Goal: Task Accomplishment & Management: Manage account settings

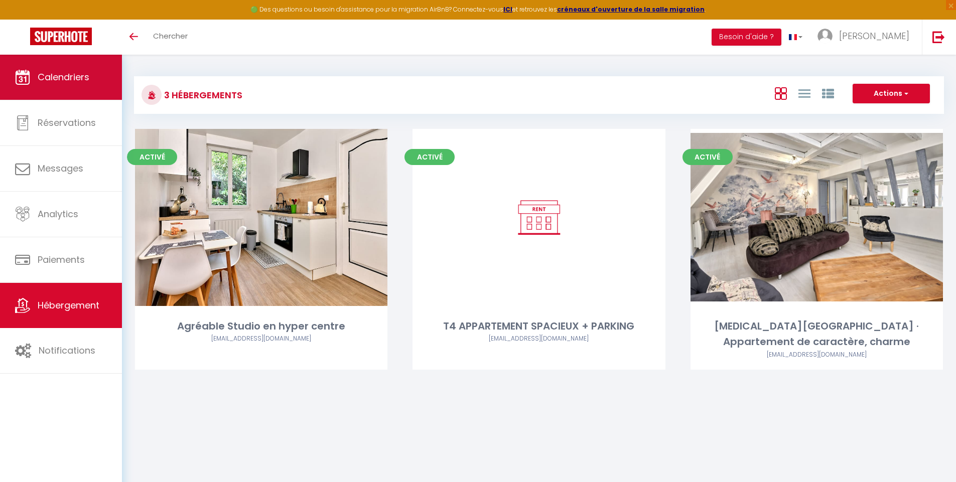
click at [77, 79] on span "Calendriers" at bounding box center [64, 77] width 52 height 13
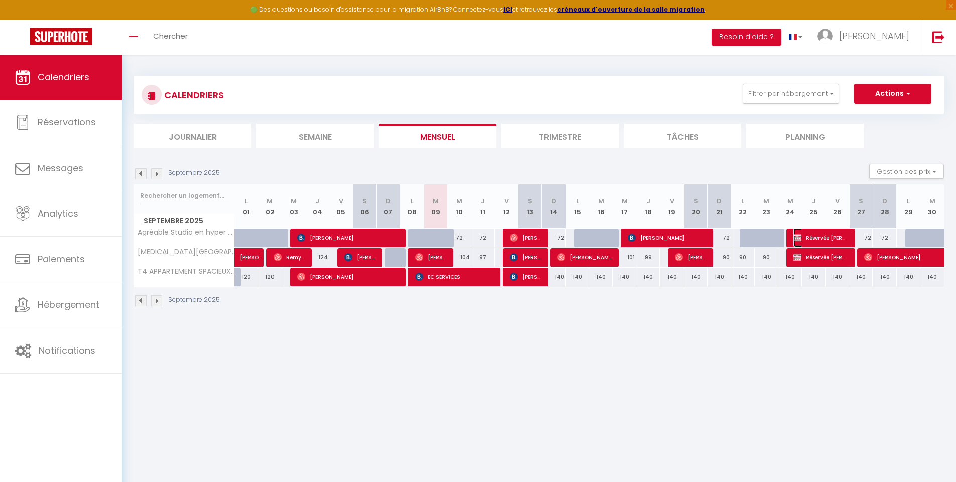
click at [821, 236] on span "Réservée [PERSON_NAME]" at bounding box center [820, 237] width 55 height 19
select select "OK"
select select "KO"
select select "0"
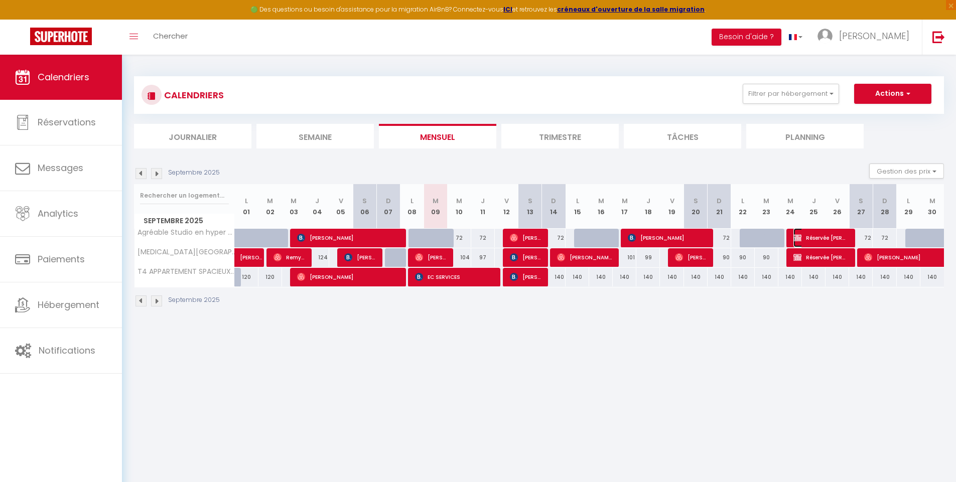
select select "1"
select select
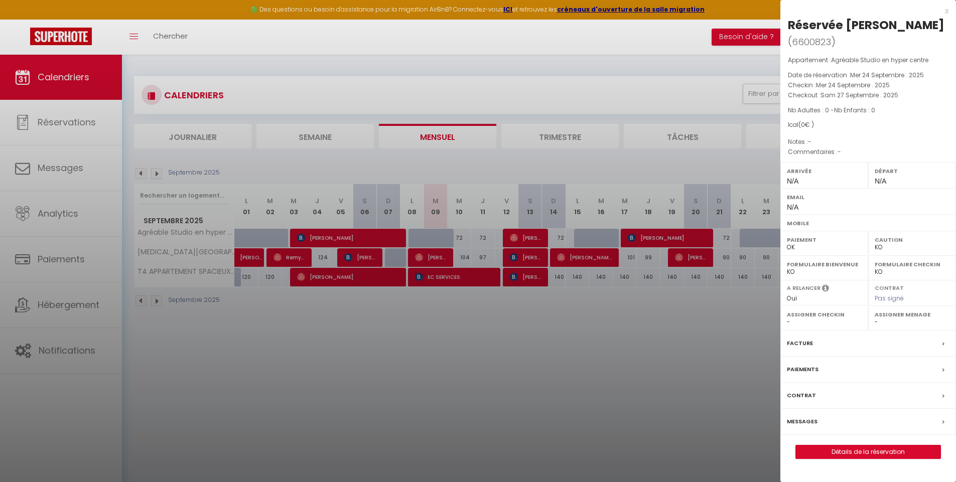
click at [948, 14] on div "x" at bounding box center [864, 11] width 168 height 12
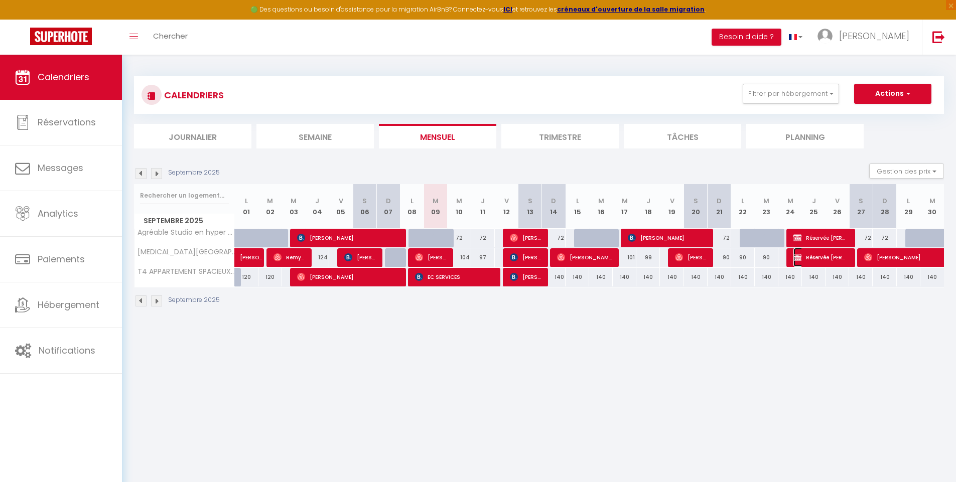
click at [829, 256] on span "Réservée [PERSON_NAME]" at bounding box center [820, 257] width 55 height 19
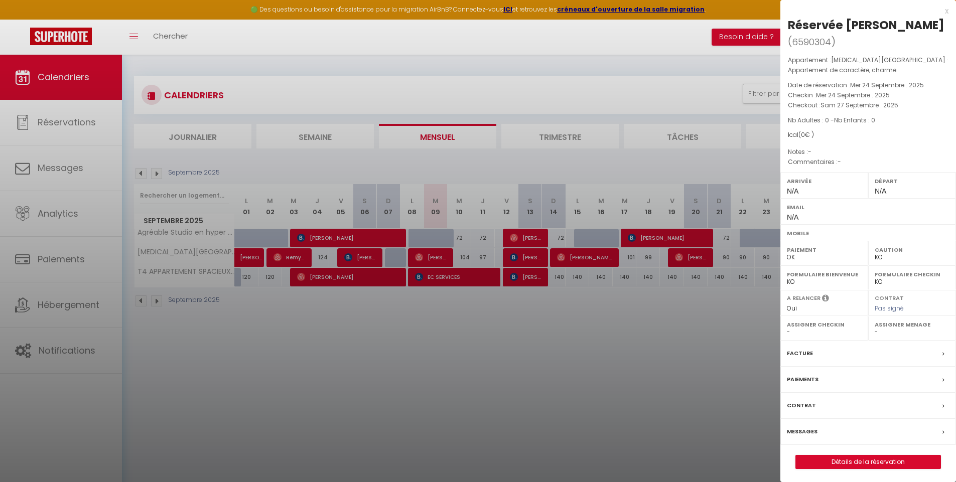
click at [706, 399] on div at bounding box center [478, 241] width 956 height 482
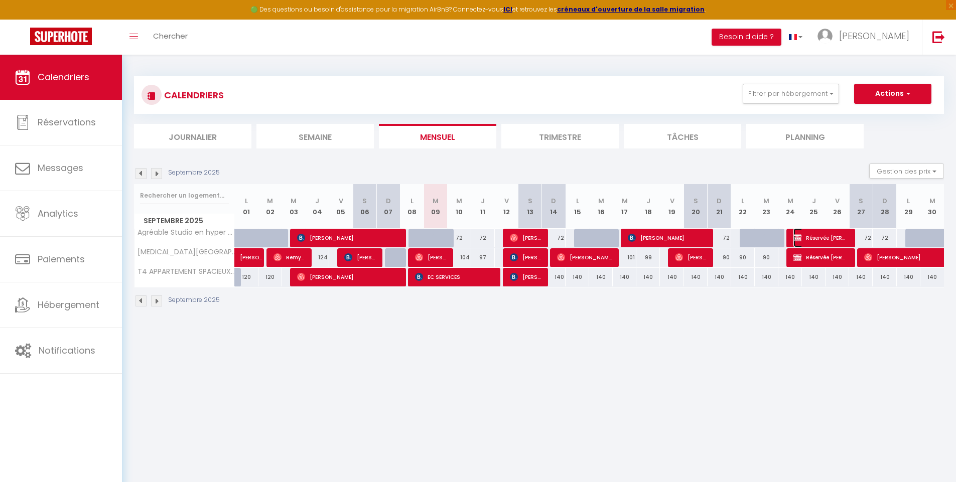
click at [823, 236] on span "Réservée [PERSON_NAME]" at bounding box center [820, 237] width 55 height 19
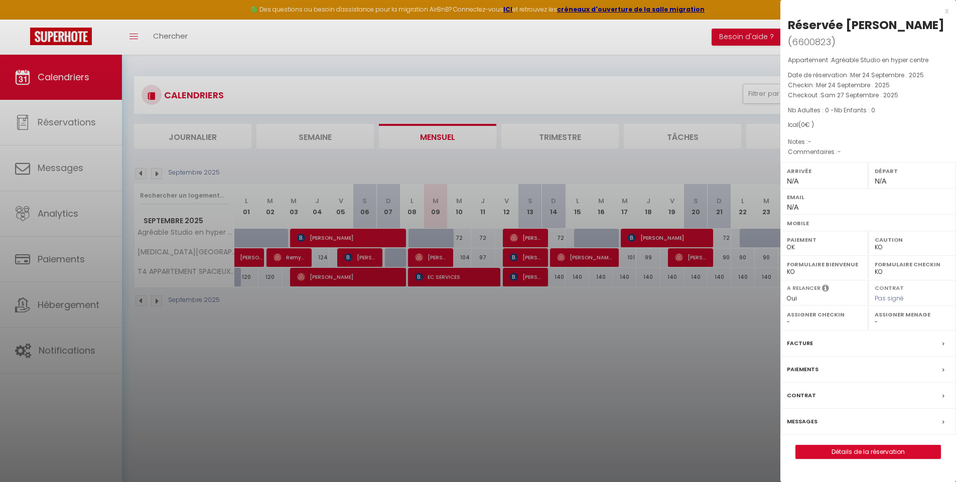
click at [741, 428] on div at bounding box center [478, 241] width 956 height 482
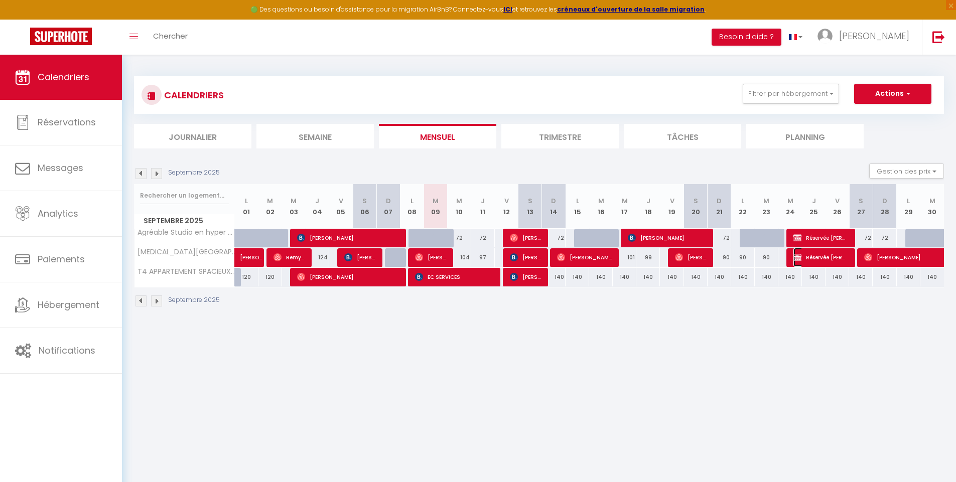
click at [821, 258] on span "Réservée [PERSON_NAME]" at bounding box center [820, 257] width 55 height 19
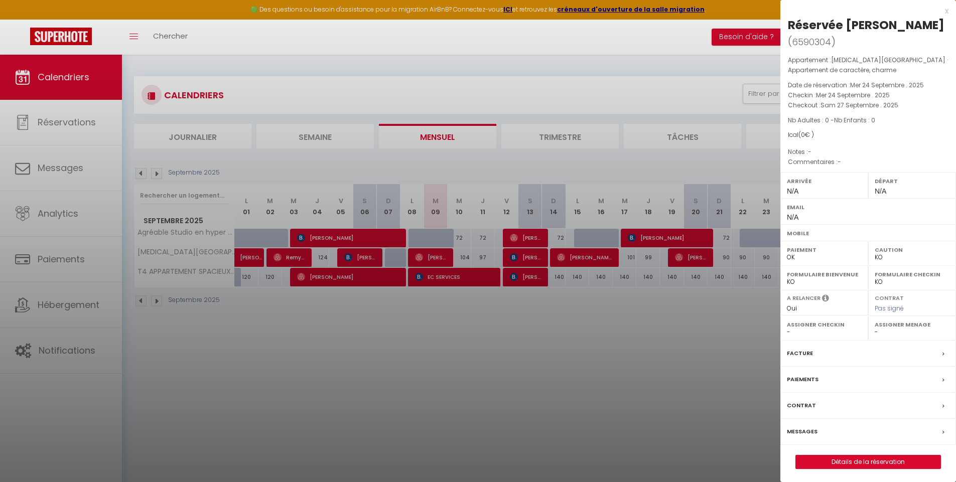
click at [697, 321] on div at bounding box center [478, 241] width 956 height 482
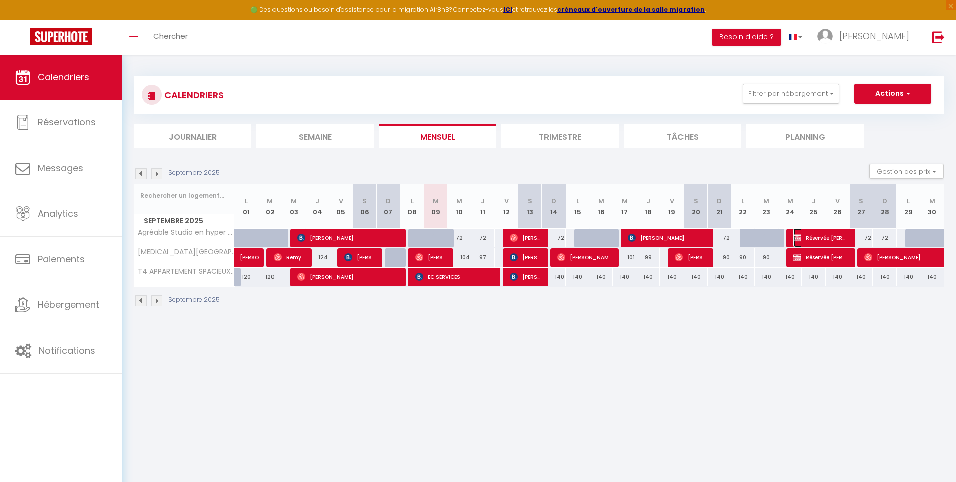
click at [830, 235] on span "Réservée [PERSON_NAME]" at bounding box center [820, 237] width 55 height 19
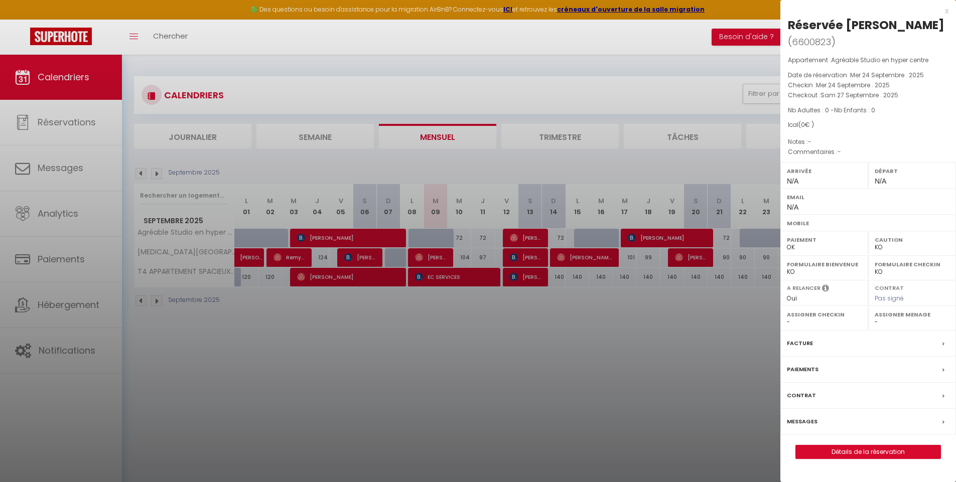
click at [669, 249] on div at bounding box center [478, 241] width 956 height 482
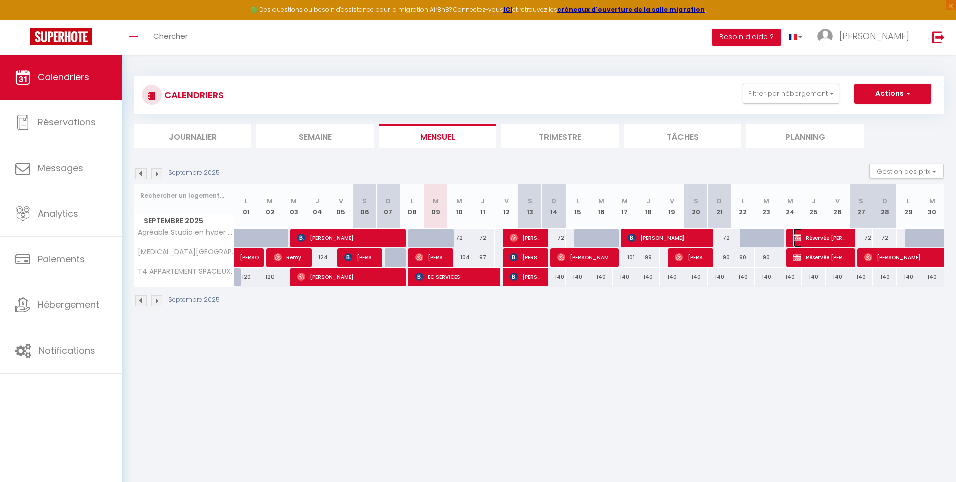
click at [811, 238] on span "Réservée [PERSON_NAME]" at bounding box center [820, 237] width 55 height 19
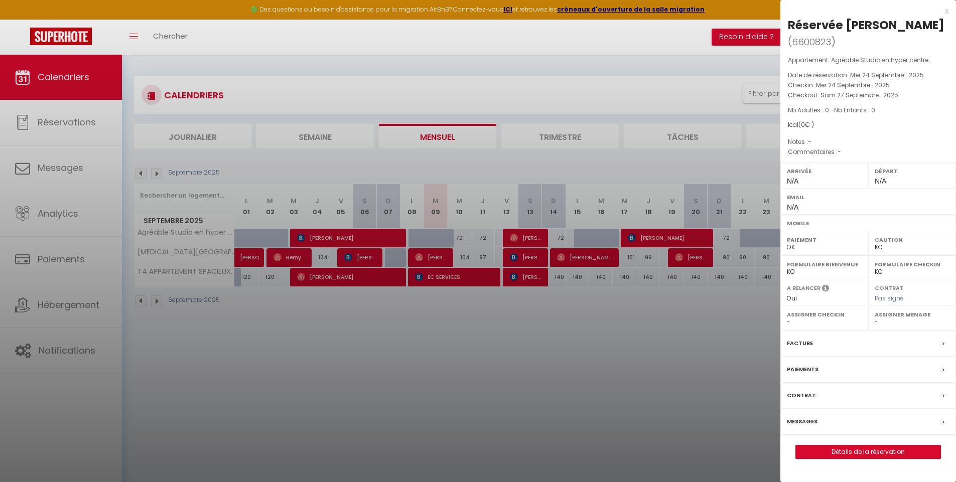
click at [722, 341] on div at bounding box center [478, 241] width 956 height 482
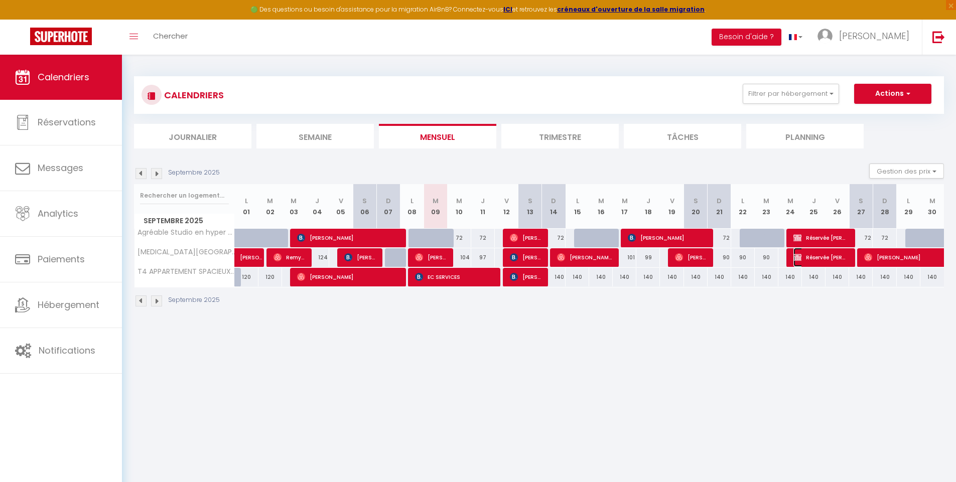
click at [794, 263] on span "Réservée [PERSON_NAME]" at bounding box center [820, 257] width 55 height 19
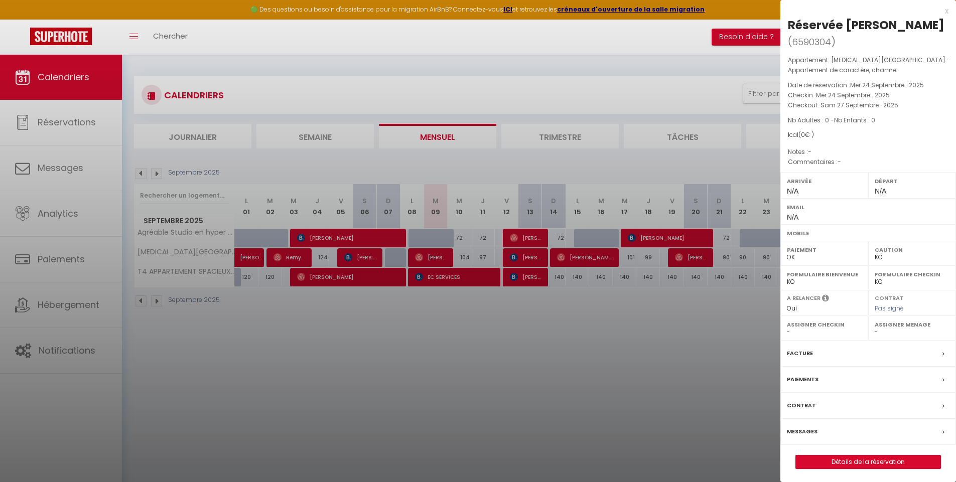
click at [736, 332] on div at bounding box center [478, 241] width 956 height 482
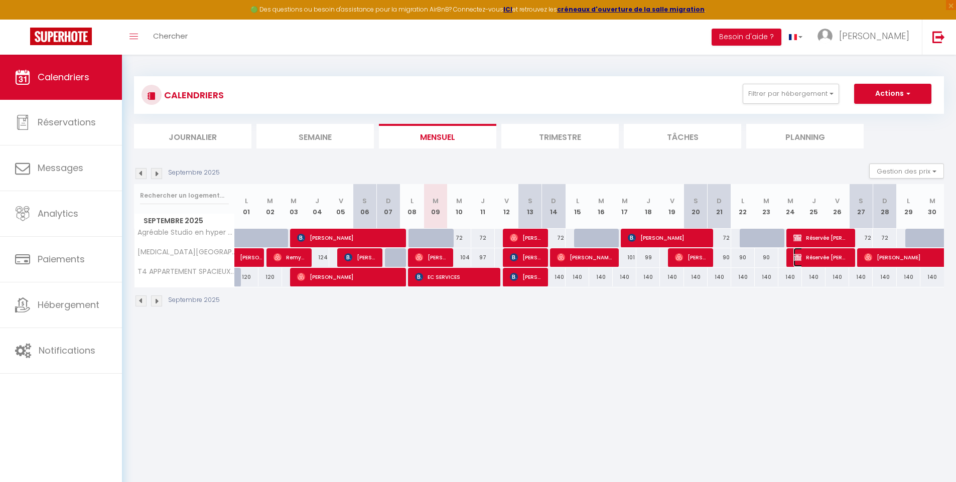
click at [822, 261] on span "Réservée [PERSON_NAME]" at bounding box center [820, 257] width 55 height 19
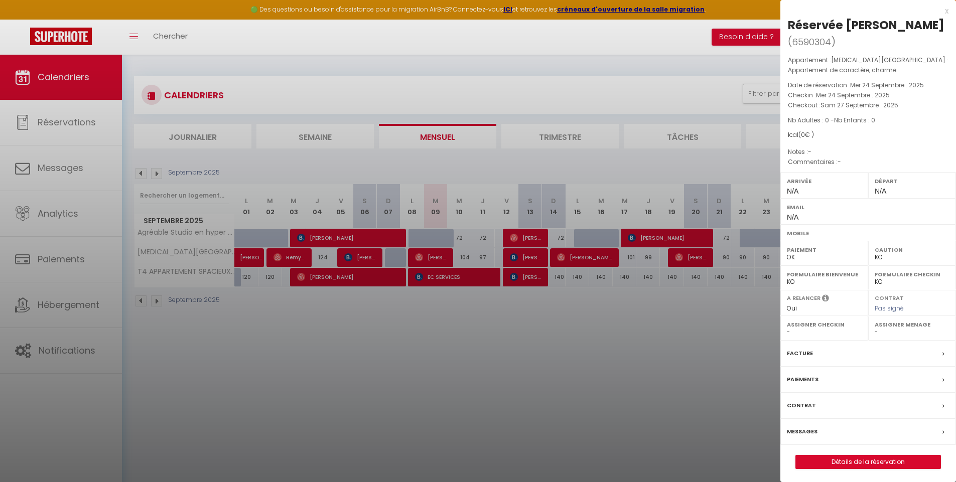
click at [696, 395] on div at bounding box center [478, 241] width 956 height 482
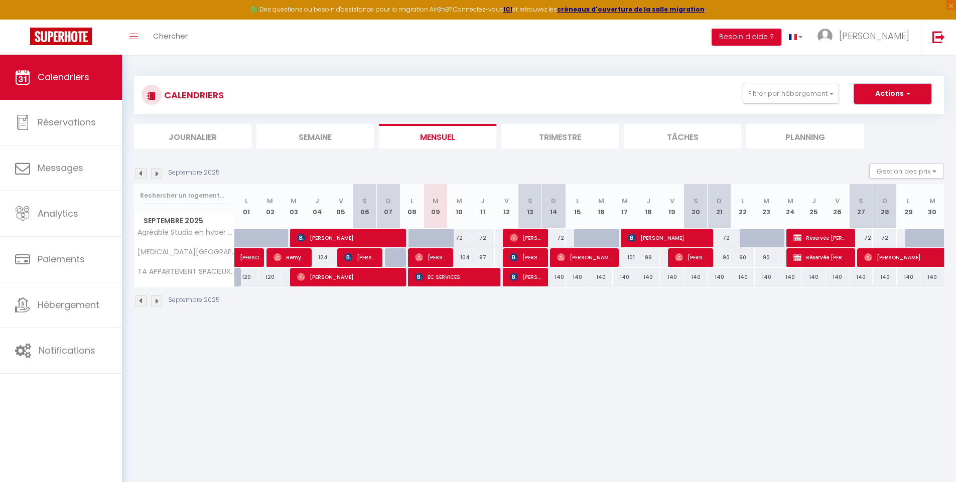
click at [887, 96] on button "Actions" at bounding box center [892, 94] width 77 height 20
click at [766, 368] on body "🟢 Des questions ou besoin d'assistance pour la migration AirBnB? Connectez-vous…" at bounding box center [478, 296] width 956 height 482
click at [804, 259] on span "Réservée [PERSON_NAME]" at bounding box center [820, 257] width 55 height 19
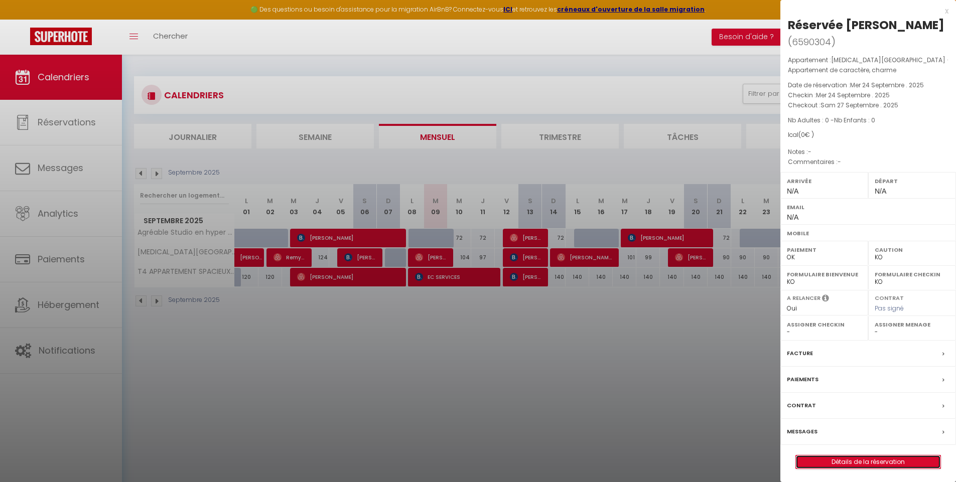
click at [854, 456] on link "Détails de la réservation" at bounding box center [868, 462] width 145 height 13
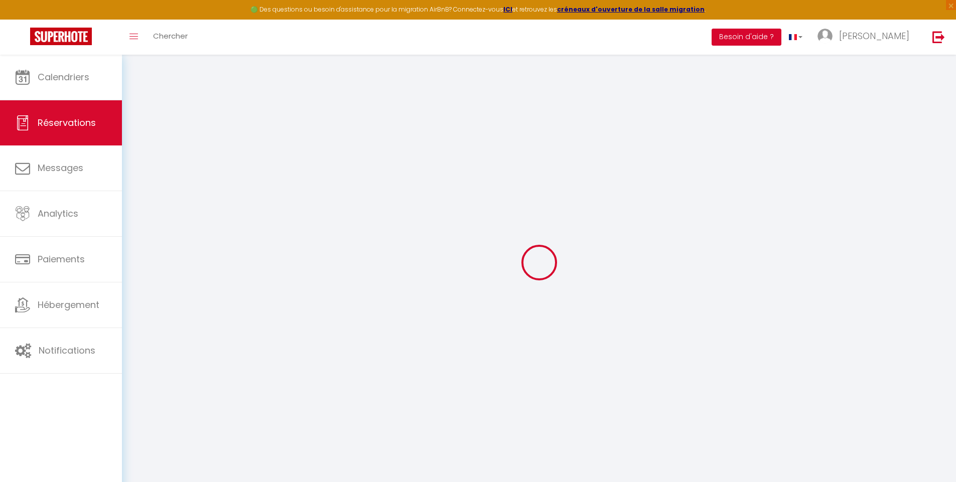
click at [781, 41] on button "Besoin d'aide ?" at bounding box center [747, 37] width 70 height 17
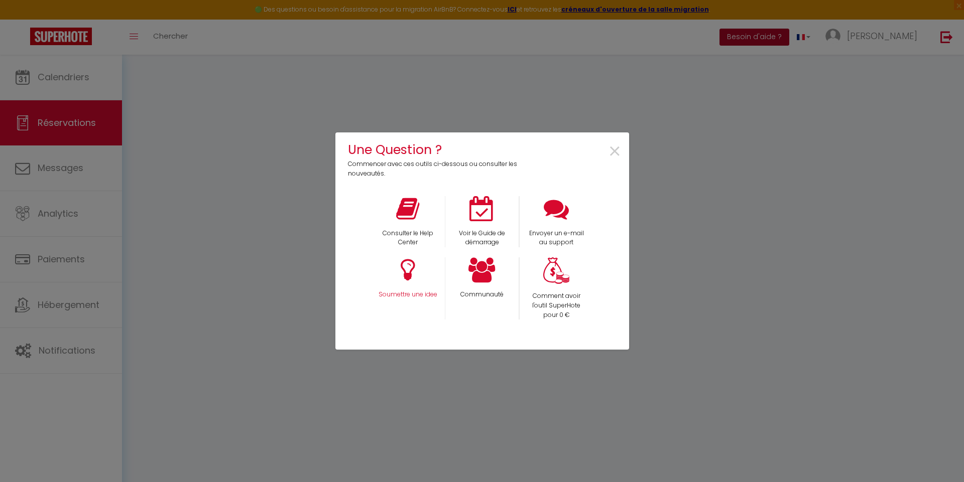
select select
checkbox input "false"
select select
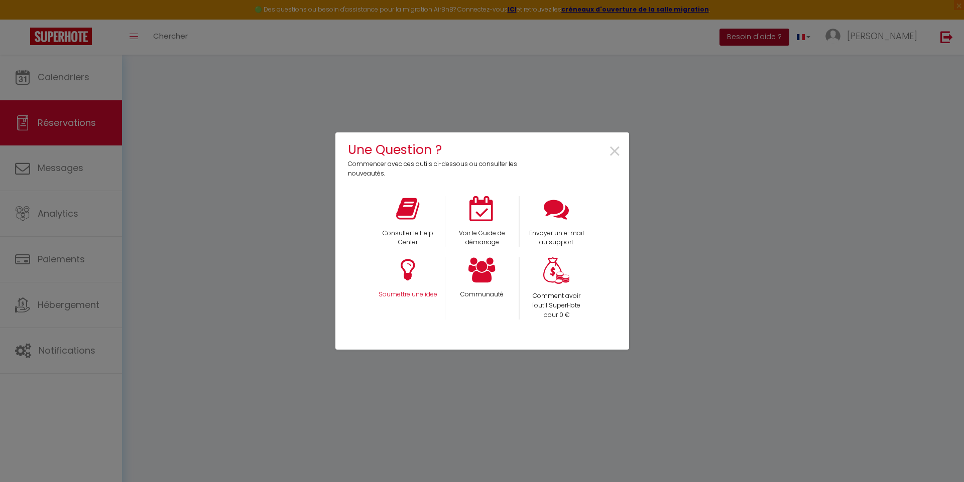
select select
checkbox input "false"
select select
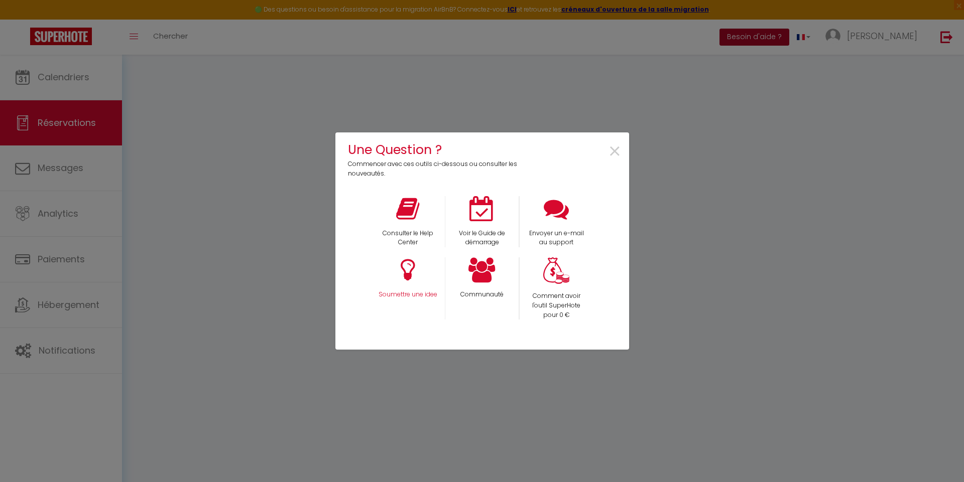
select select
checkbox input "false"
select select
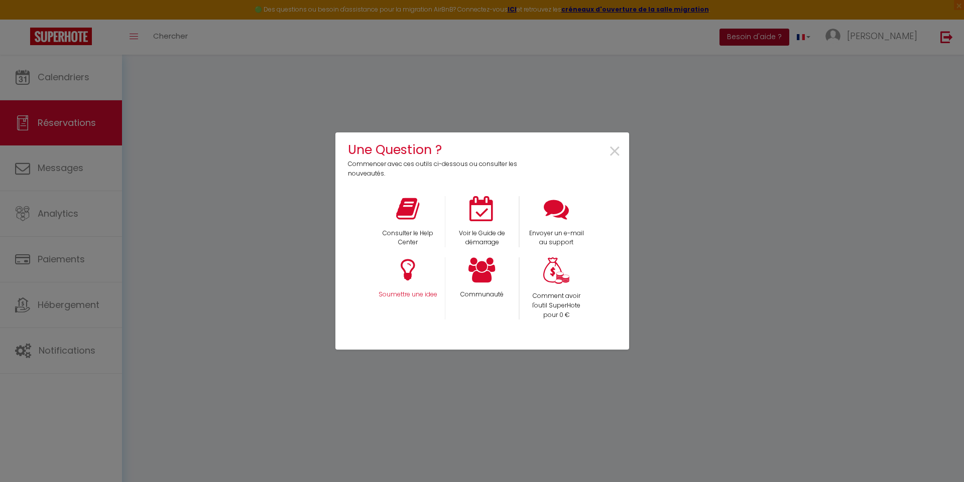
checkbox input "false"
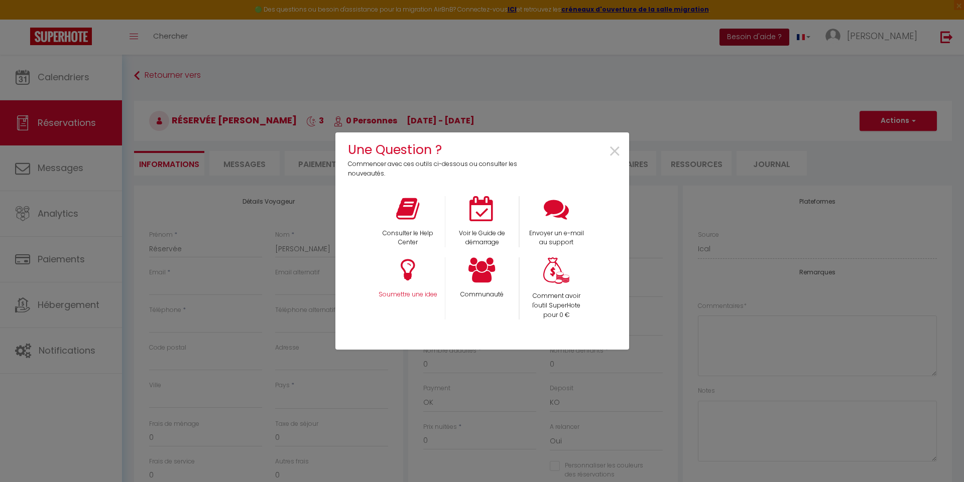
select select
checkbox input "false"
select select
click at [413, 221] on icon at bounding box center [407, 208] width 23 height 25
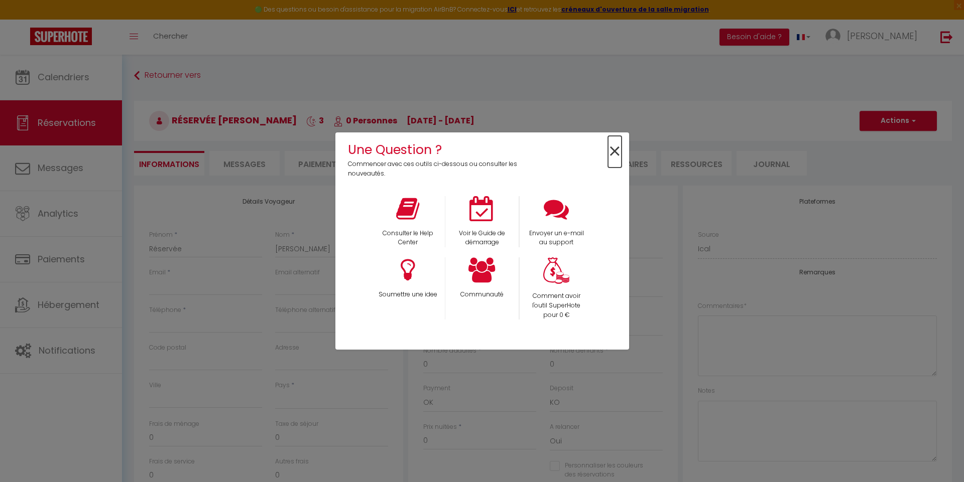
click at [615, 152] on span "×" at bounding box center [615, 152] width 14 height 32
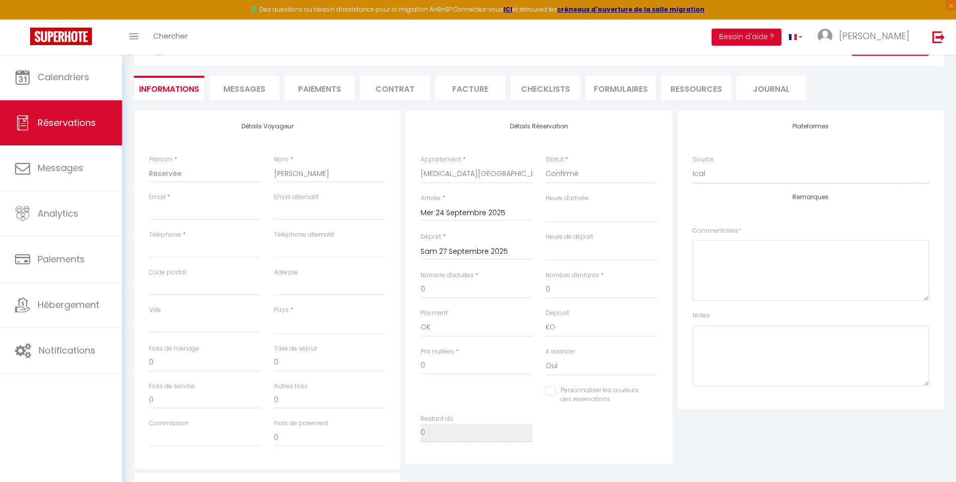
scroll to position [68, 0]
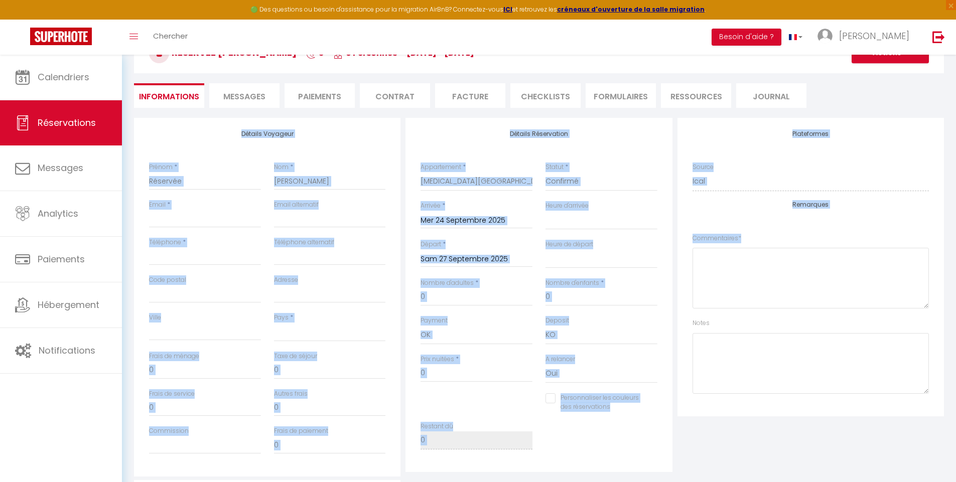
drag, startPoint x: 176, startPoint y: 133, endPoint x: 801, endPoint y: 260, distance: 638.2
click at [801, 260] on div "Détails Voyageur Prénom * Réservée Nom * [PERSON_NAME] * Email alternatif Télép…" at bounding box center [538, 297] width 815 height 359
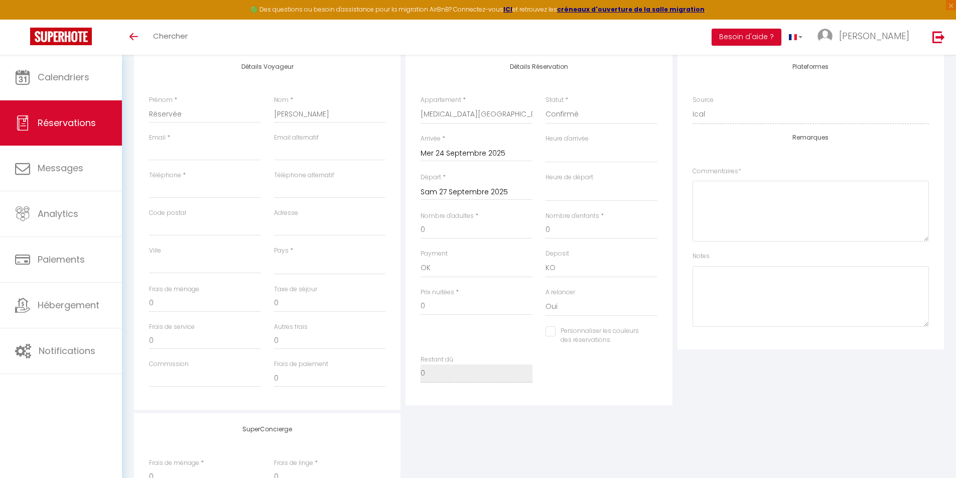
scroll to position [118, 0]
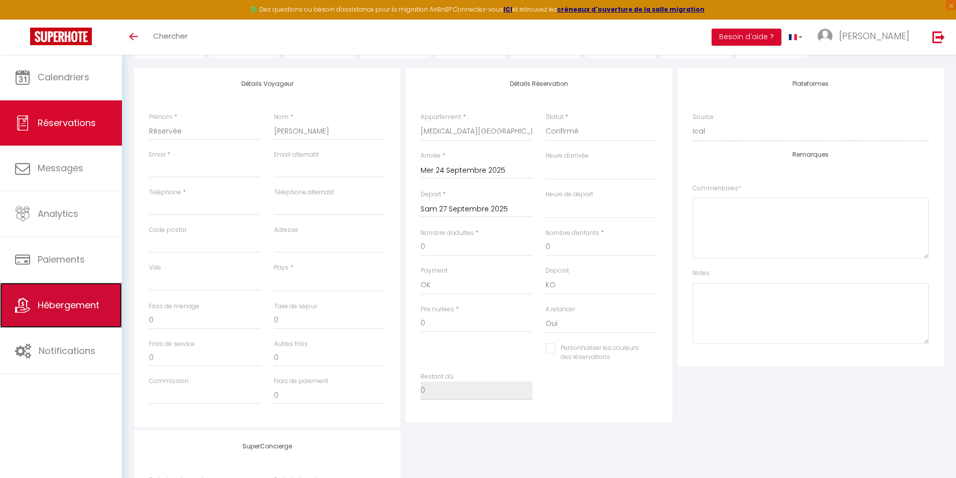
click at [73, 306] on span "Hébergement" at bounding box center [69, 305] width 62 height 13
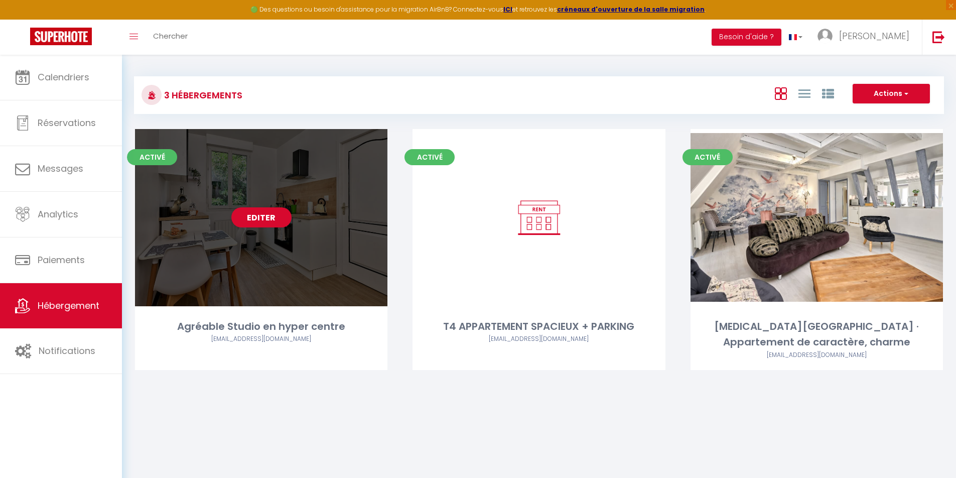
click at [224, 211] on div "Editer" at bounding box center [261, 217] width 252 height 177
select select "3"
select select "2"
select select "1"
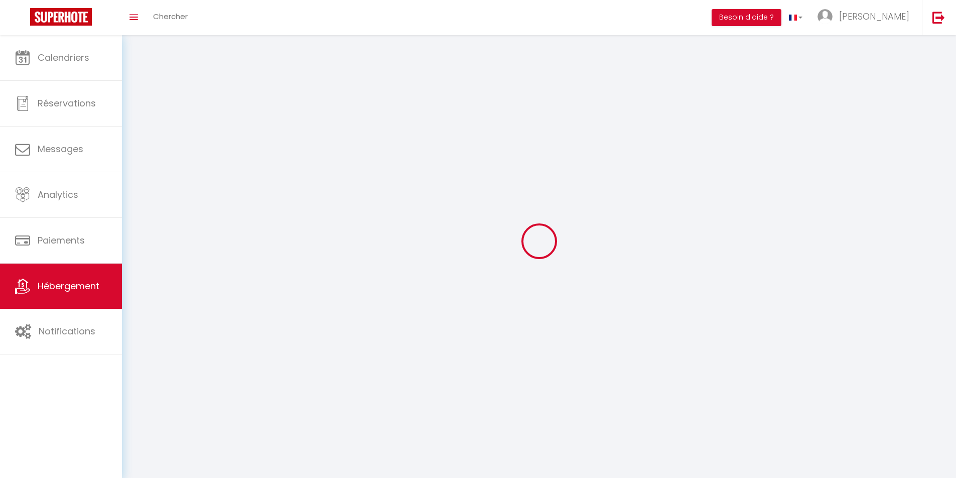
select select
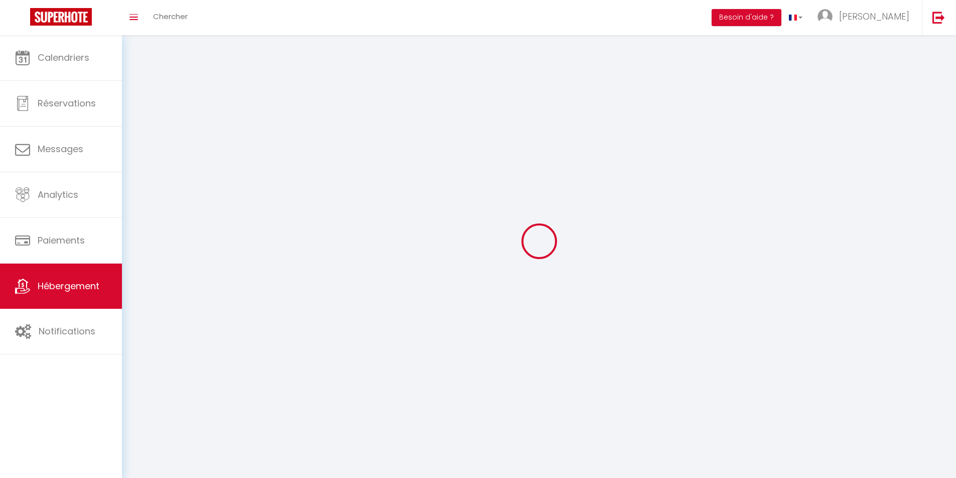
select select
checkbox input "false"
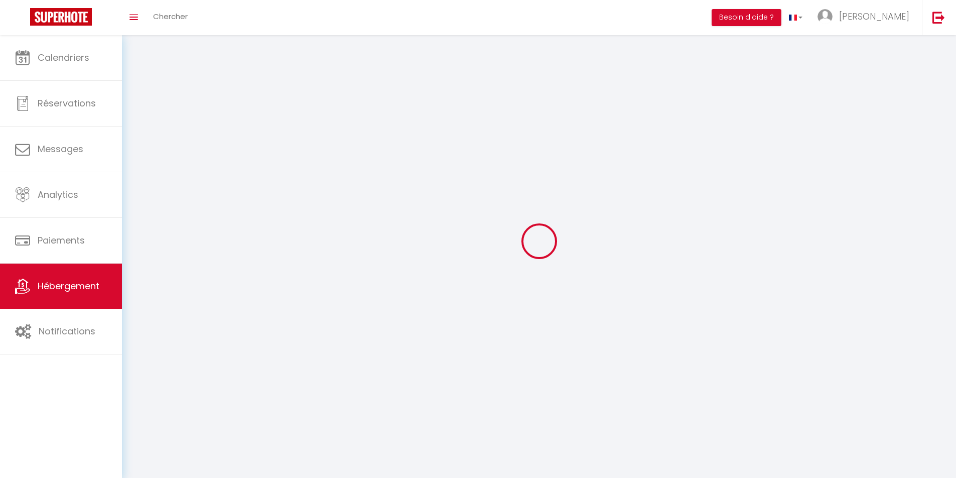
select select
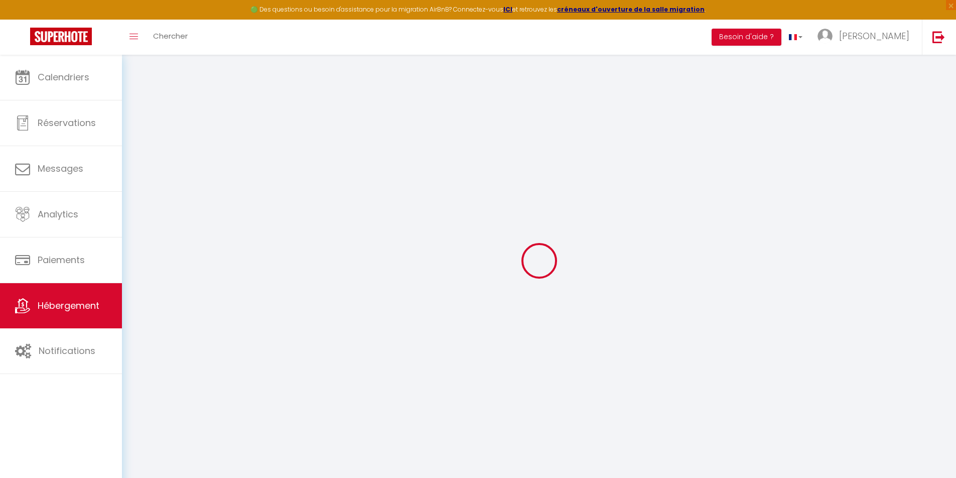
select select "+ 15 %"
select select "+ 18 %"
select select "+ 15 %"
select select
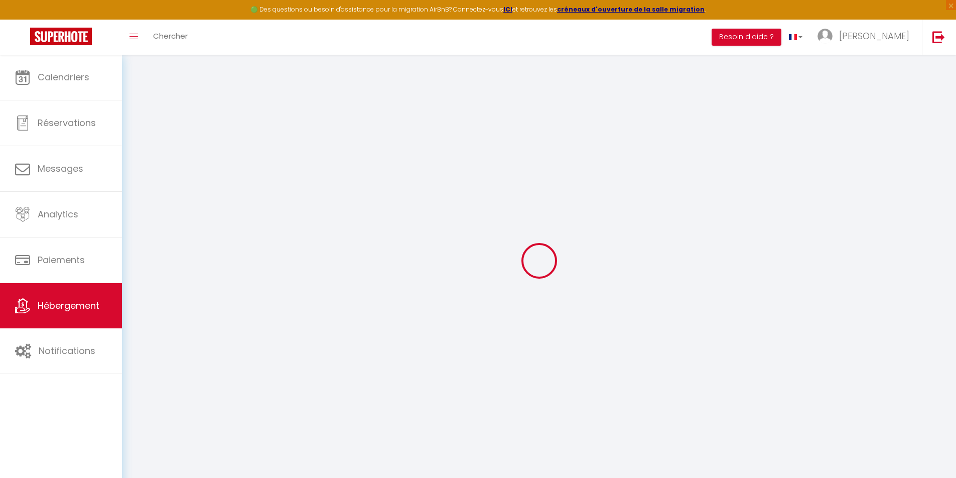
select select
checkbox input "false"
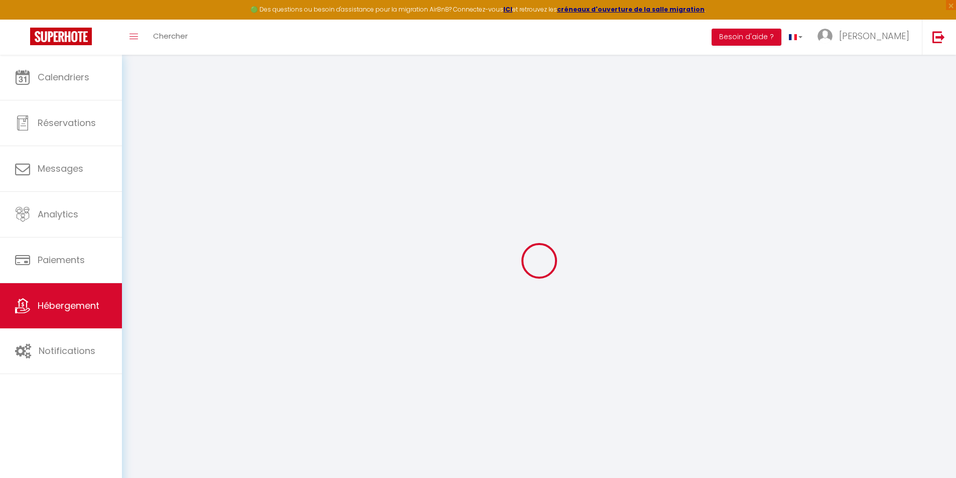
checkbox input "false"
select select
checkbox input "false"
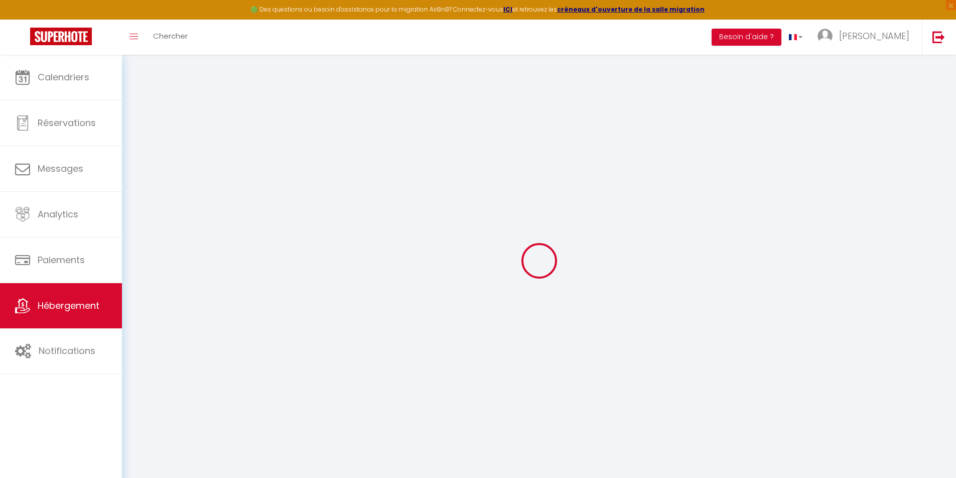
checkbox input "false"
select select "14:00"
select select
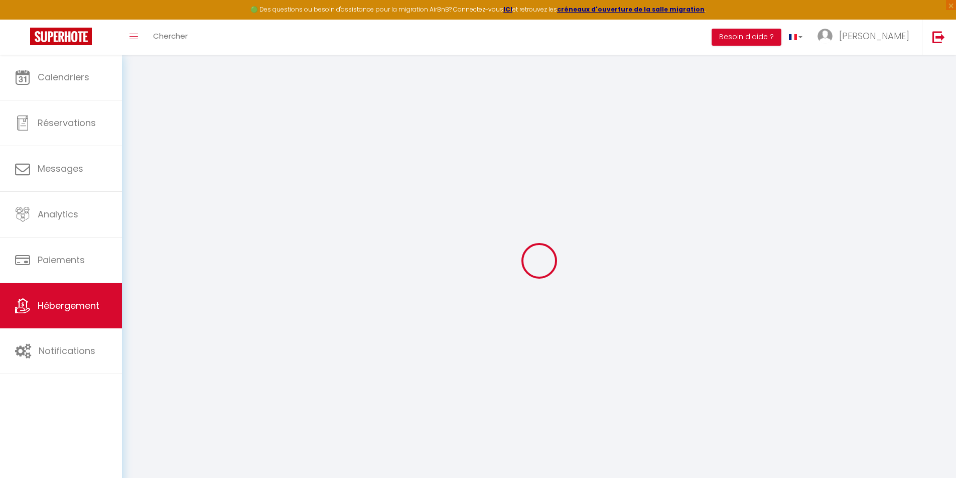
select select "11:00"
select select "30"
select select "120"
select select
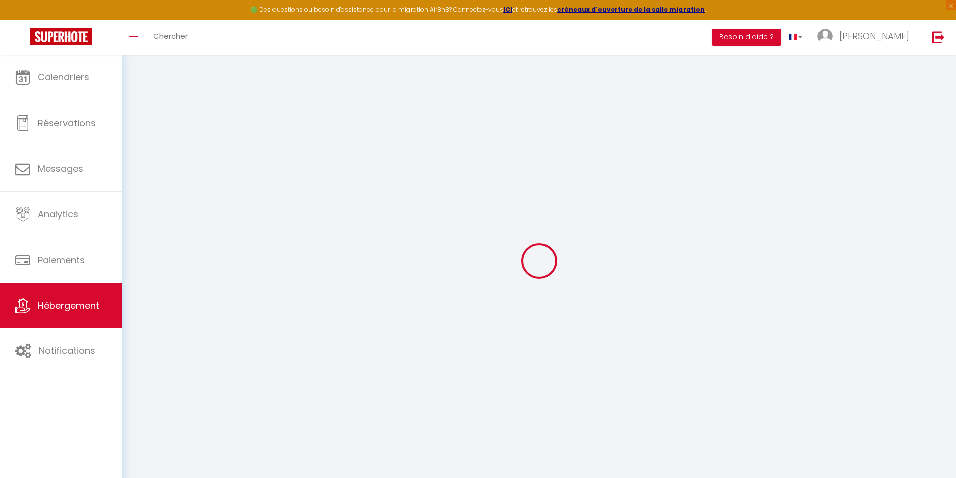
checkbox input "false"
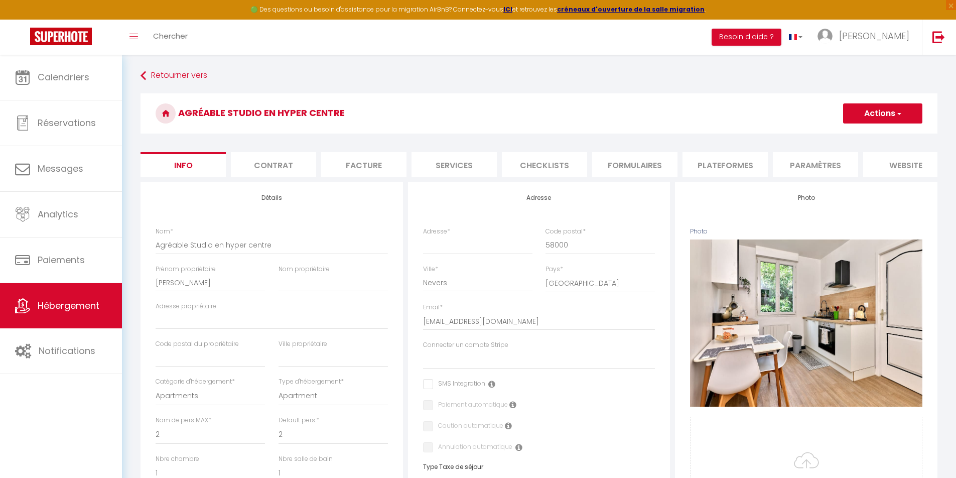
select select
checkbox input "false"
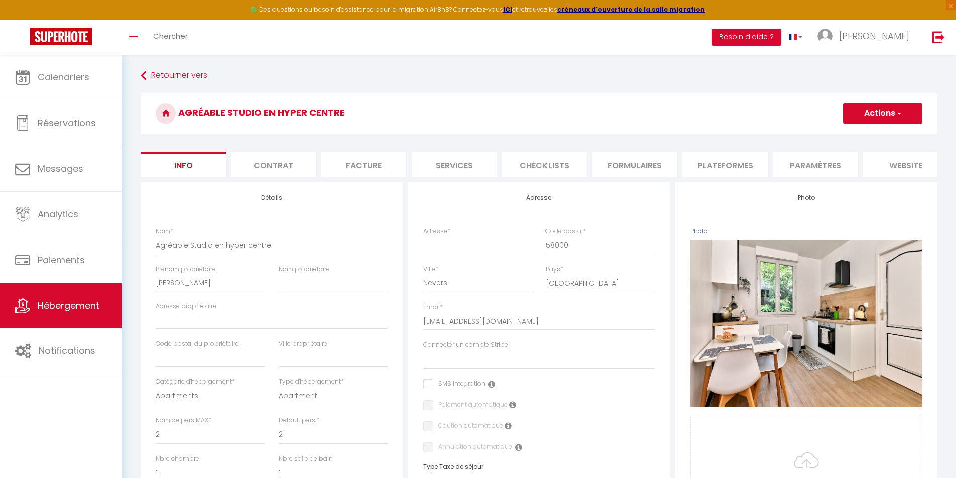
checkbox input "false"
select select
select select "EUR"
select select
select select "5531-32133605"
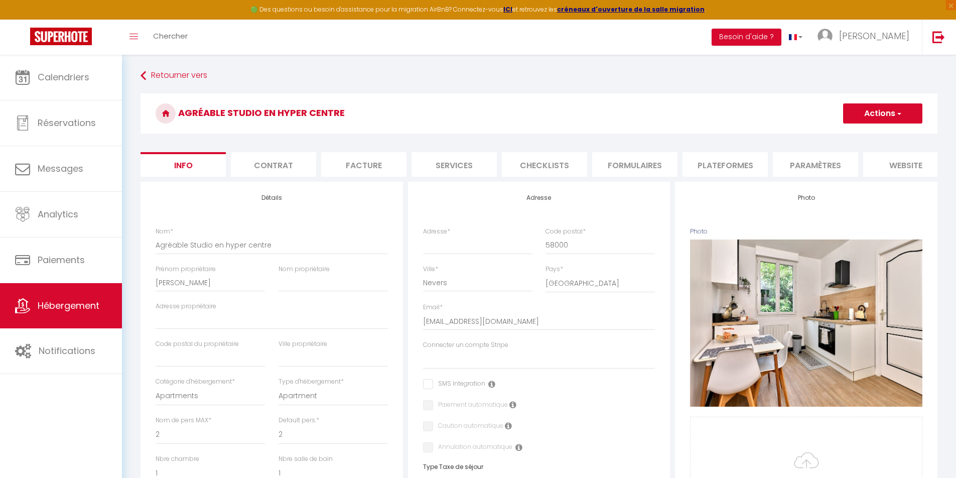
click at [739, 172] on li "Plateformes" at bounding box center [725, 164] width 85 height 25
select select
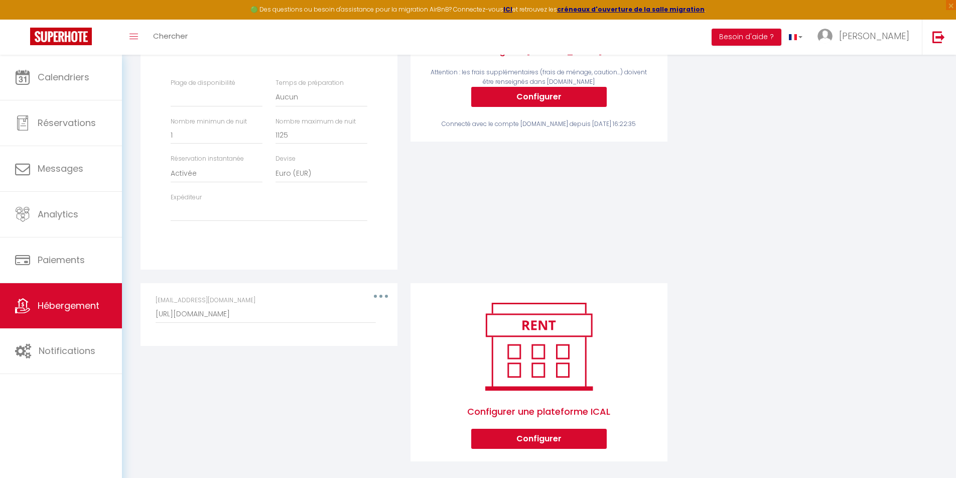
scroll to position [285, 0]
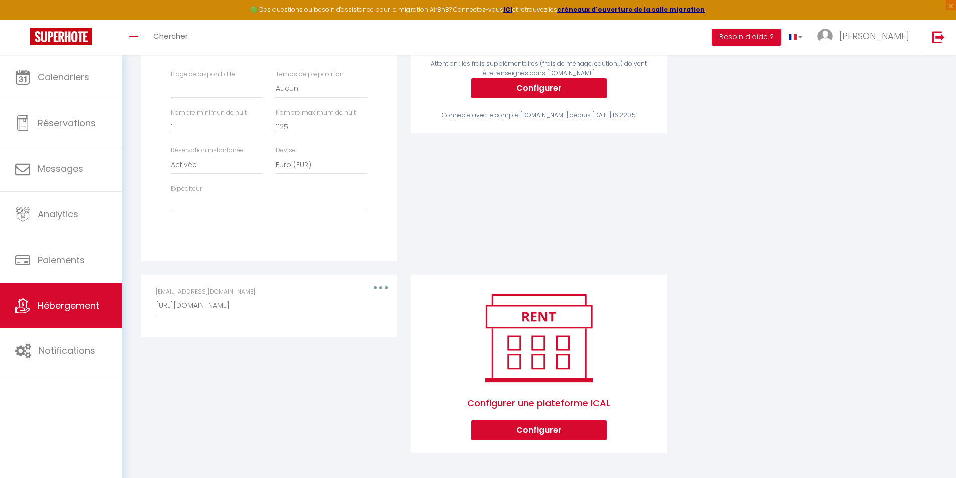
click at [280, 321] on div "[EMAIL_ADDRESS][DOMAIN_NAME] [URL][DOMAIN_NAME]" at bounding box center [269, 306] width 240 height 38
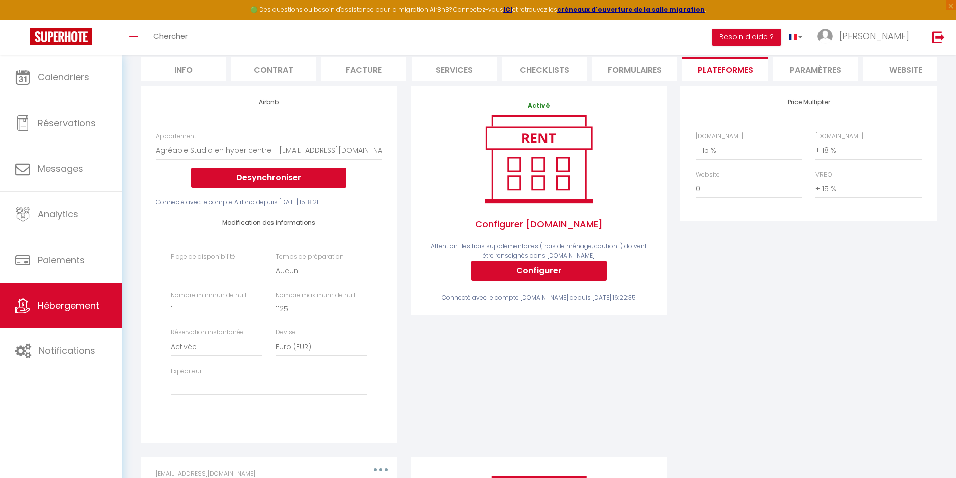
scroll to position [0, 0]
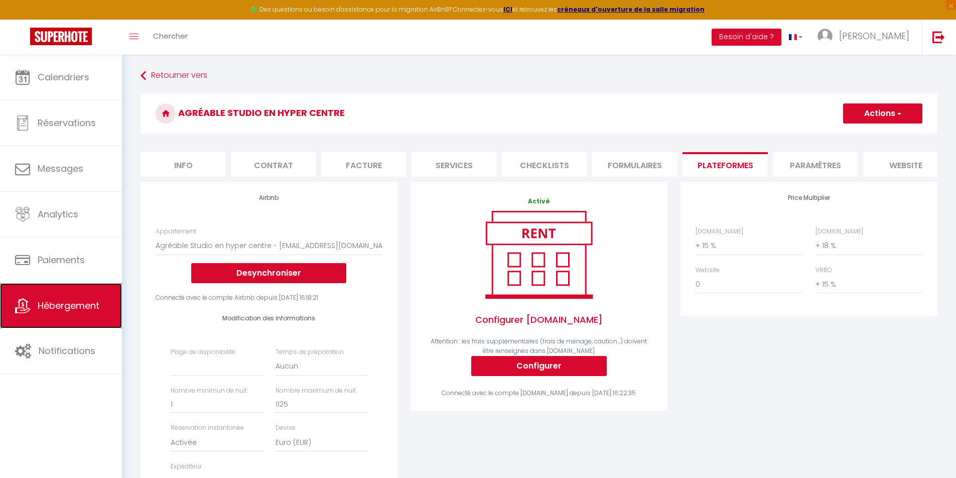
click at [50, 311] on span "Hébergement" at bounding box center [69, 305] width 62 height 13
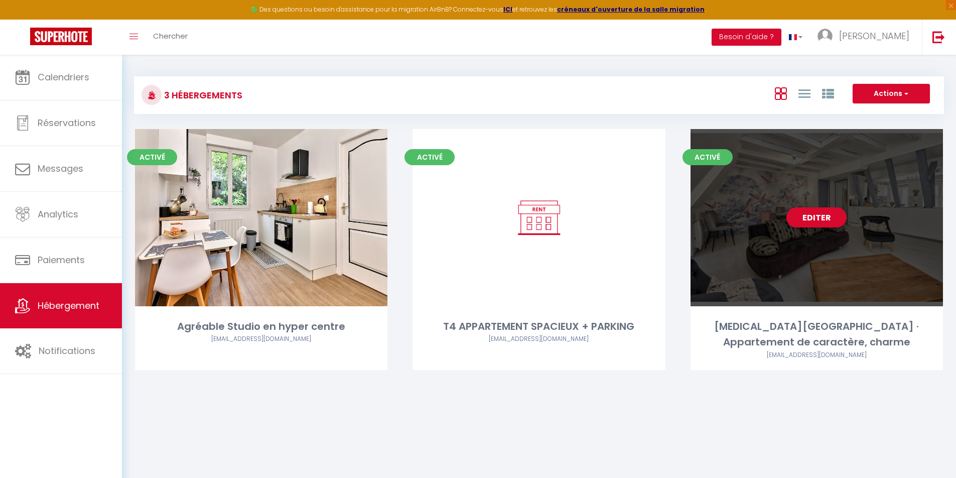
drag, startPoint x: 782, startPoint y: 250, endPoint x: 788, endPoint y: 237, distance: 13.7
click at [783, 249] on div "Editer" at bounding box center [817, 217] width 252 height 177
click at [795, 222] on link "Editer" at bounding box center [816, 217] width 60 height 20
select select "3"
select select "2"
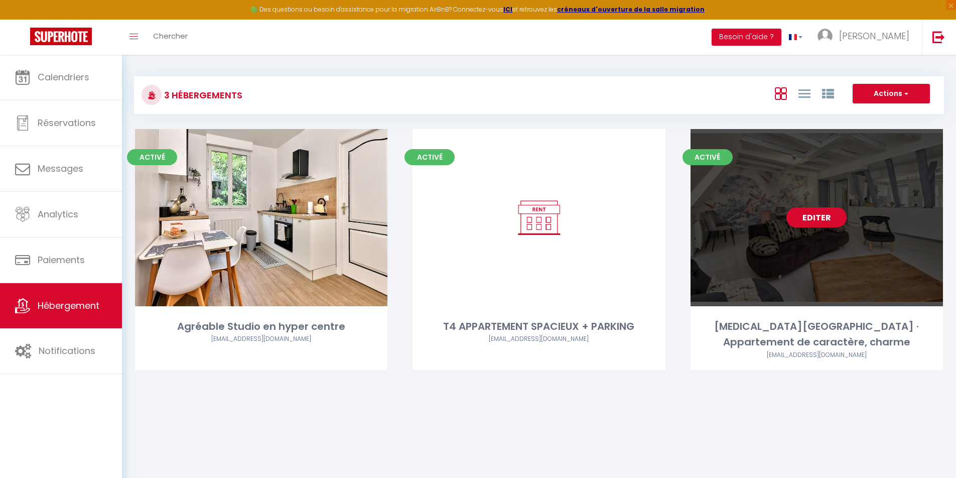
select select "1"
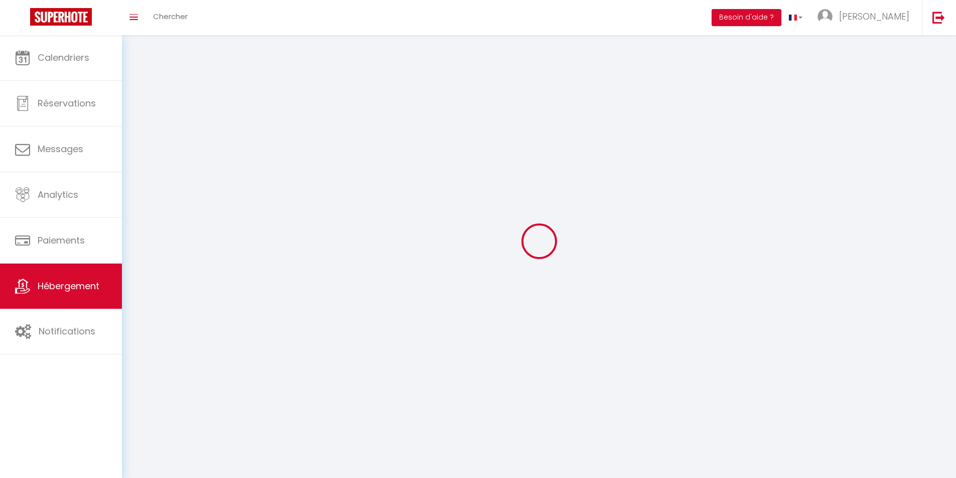
select select
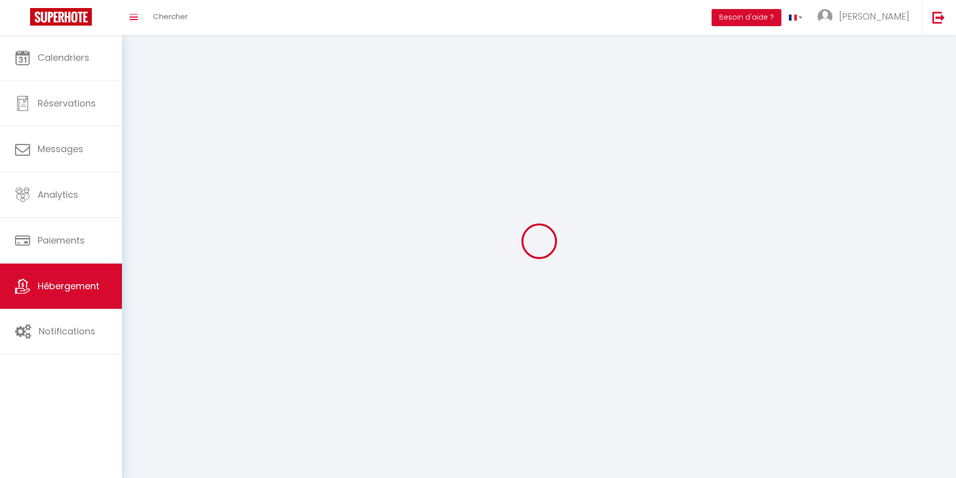
select select
checkbox input "false"
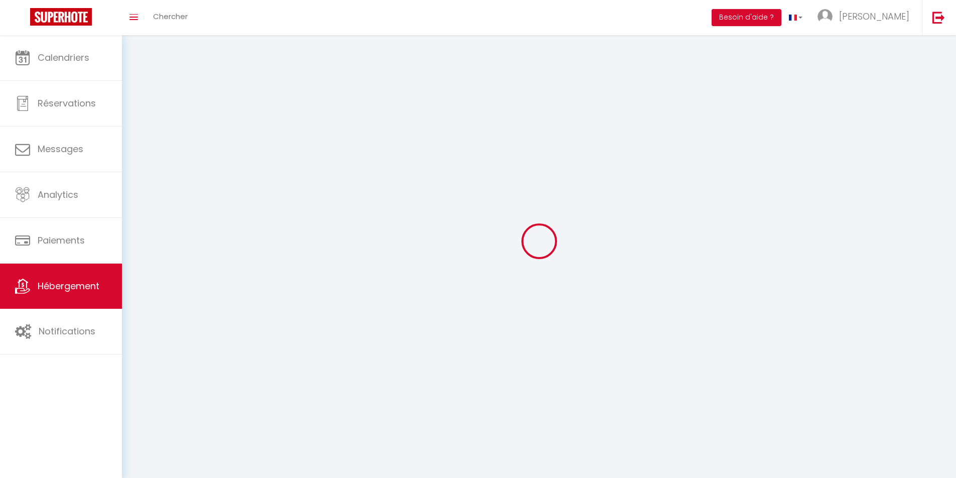
select select
select select "1"
select select "28"
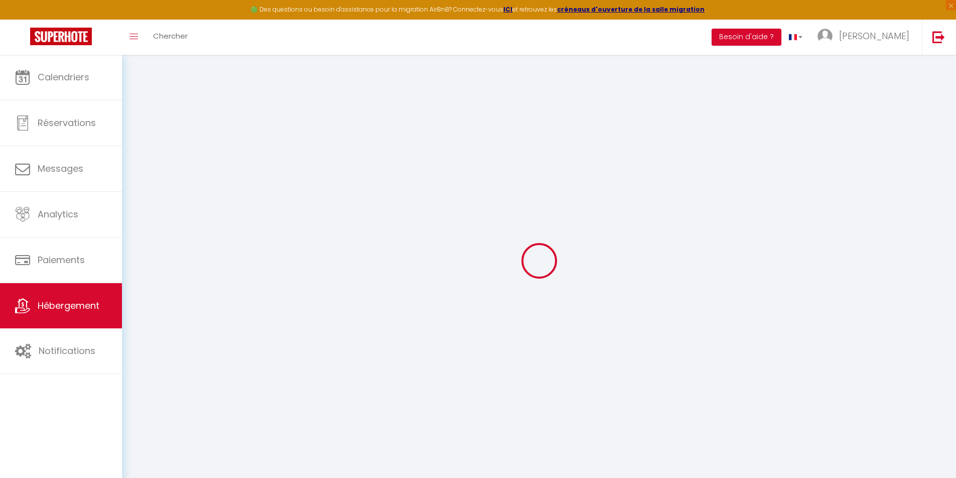
select select
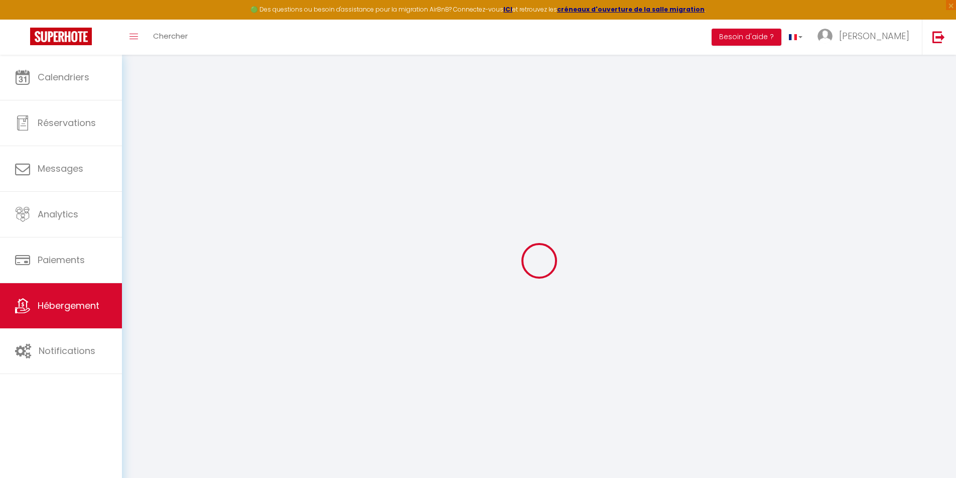
select select
checkbox input "false"
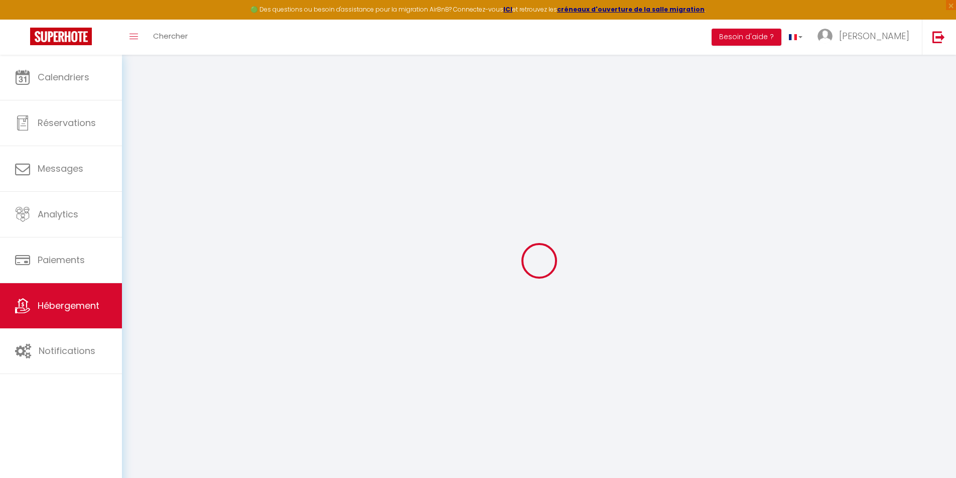
select select
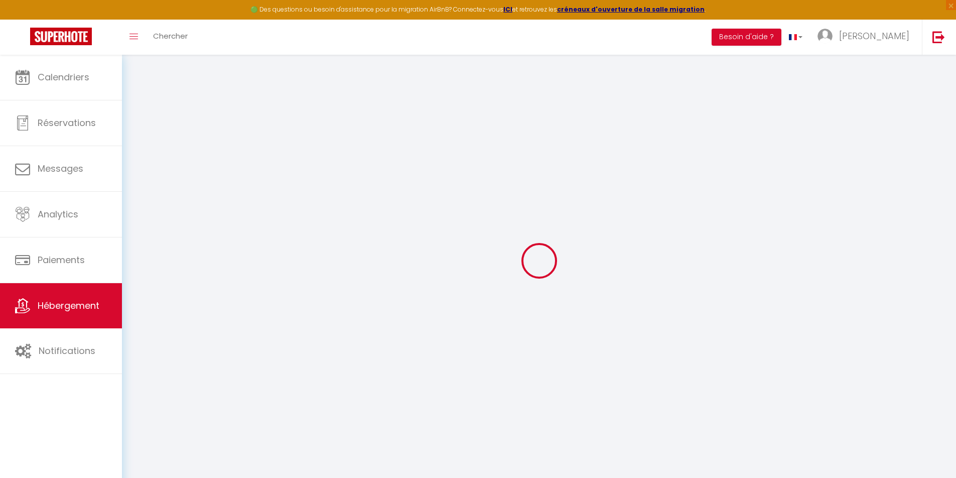
select select
checkbox input "false"
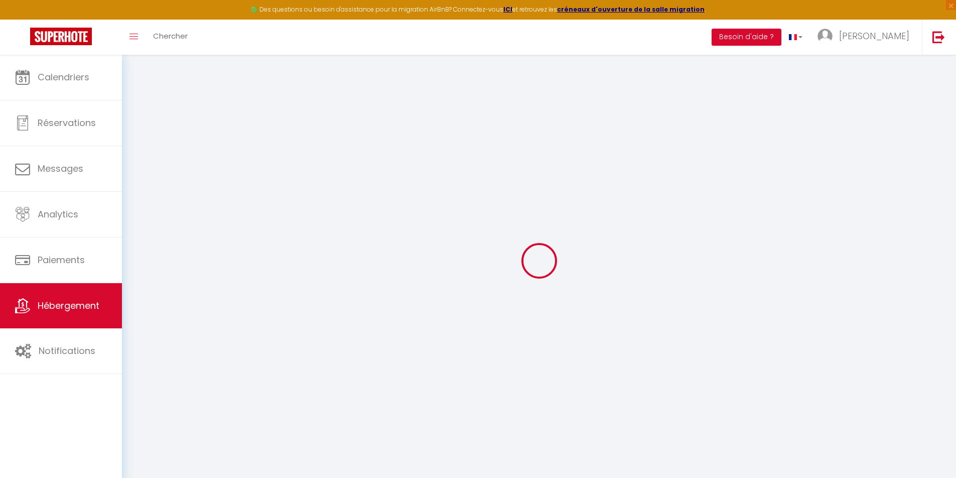
checkbox input "false"
select select
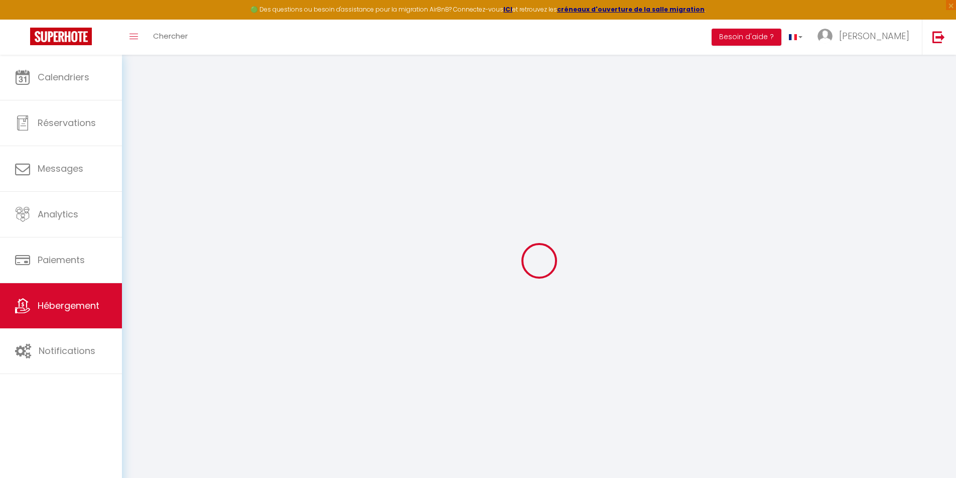
select select
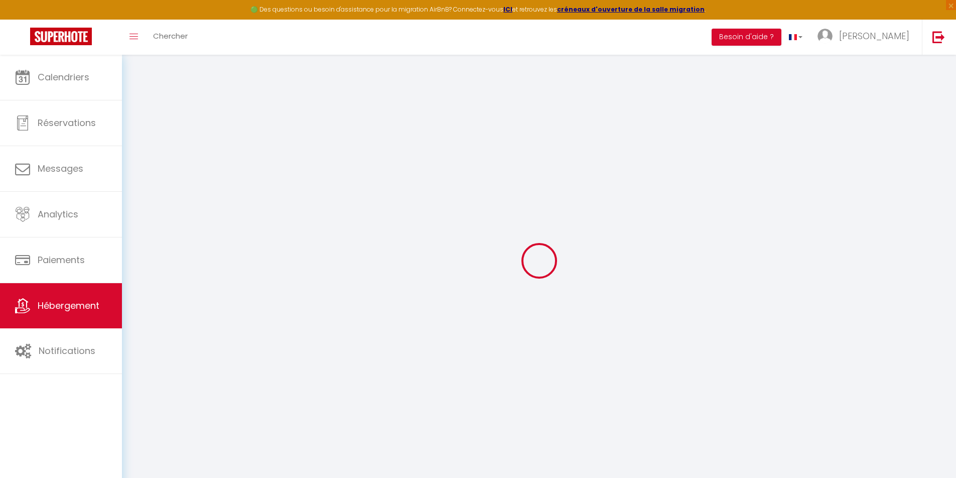
checkbox input "false"
select select
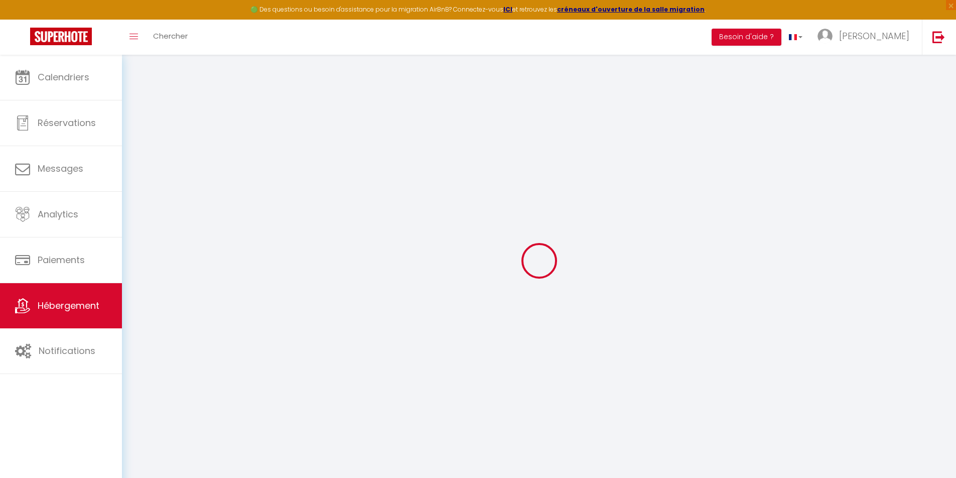
select select
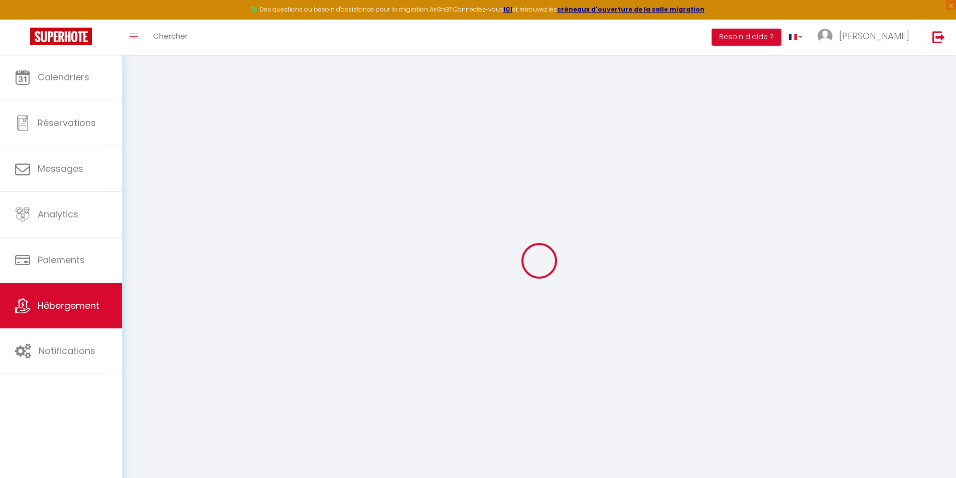
select select
checkbox input "false"
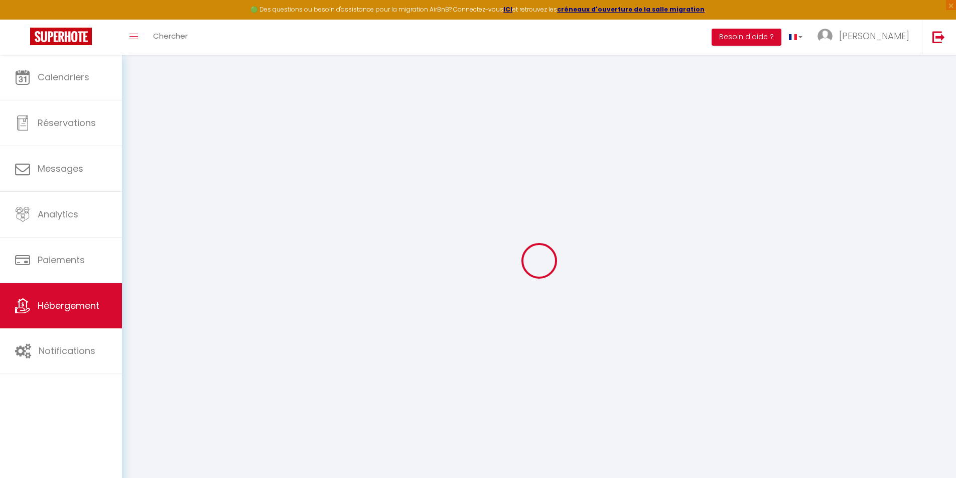
checkbox input "false"
select select
type input "[MEDICAL_DATA][GEOGRAPHIC_DATA] · Appartement de caractère, charme"
type input "[PERSON_NAME]"
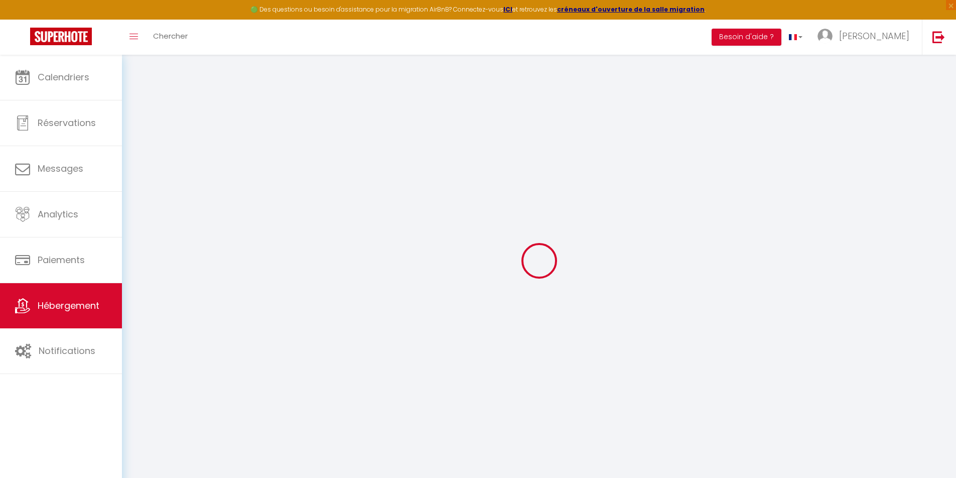
select select "5"
select select "2"
type input "72"
type input "15"
type input "30"
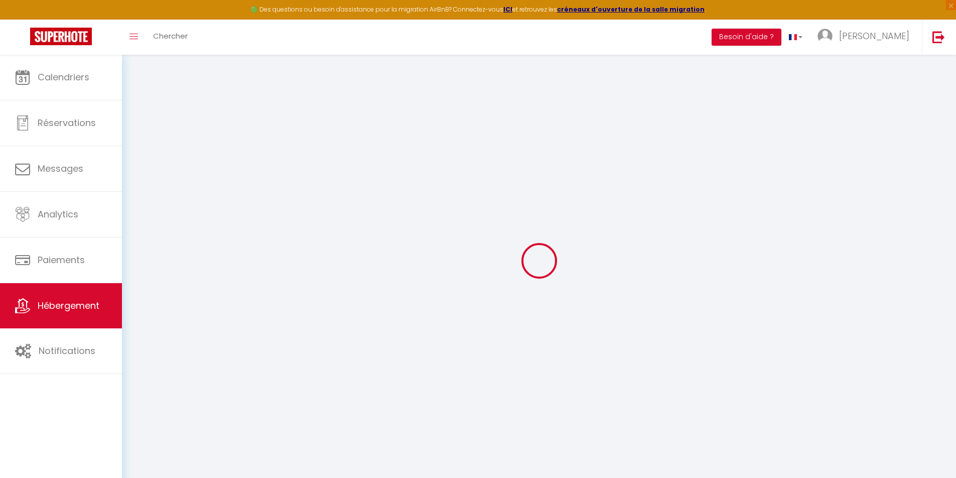
select select
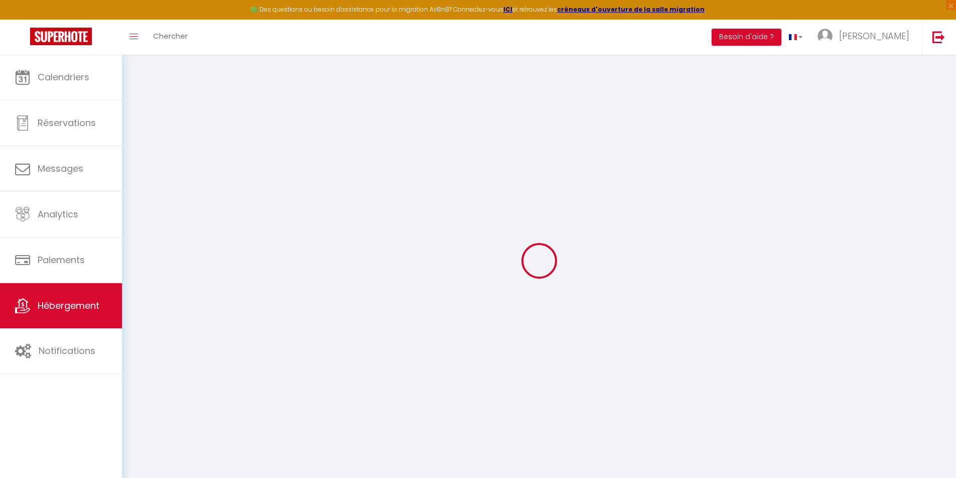
type input "58000"
type input "Nevers"
type input "[EMAIL_ADDRESS][DOMAIN_NAME]"
select select
checkbox input "false"
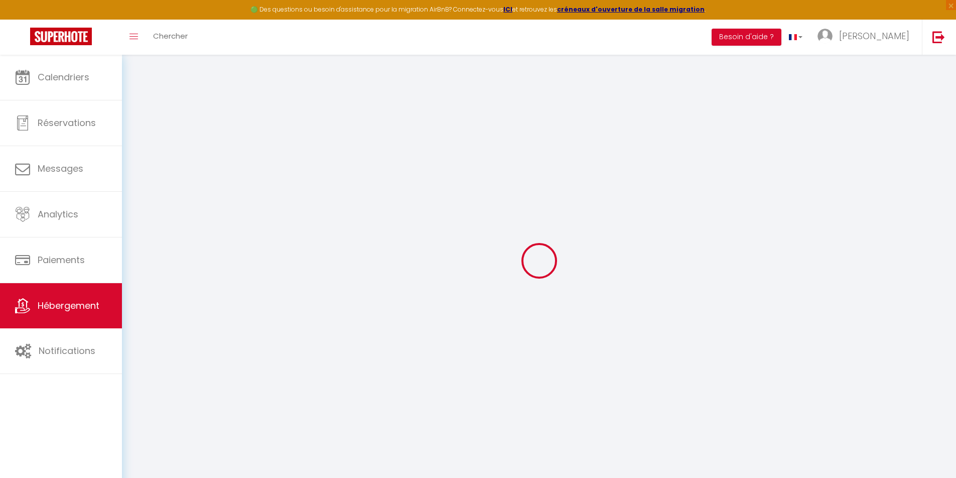
checkbox input "false"
select select
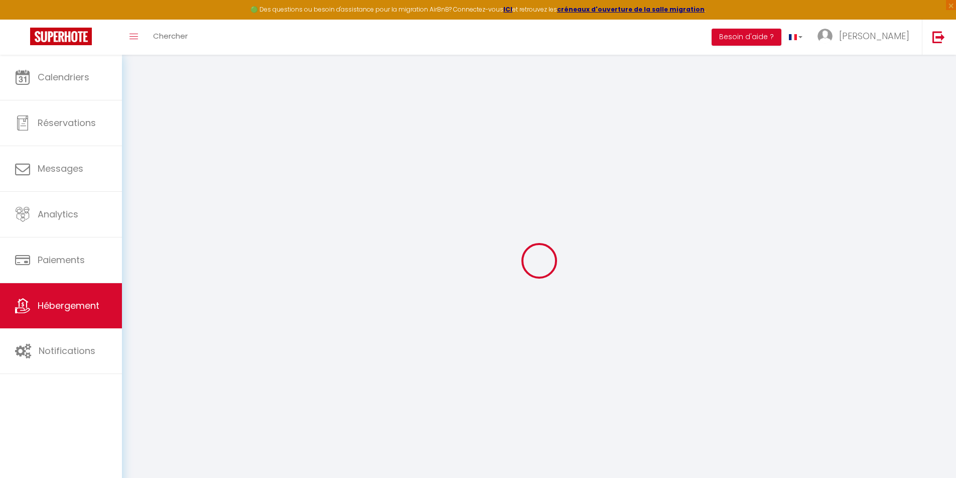
type input "0"
select select
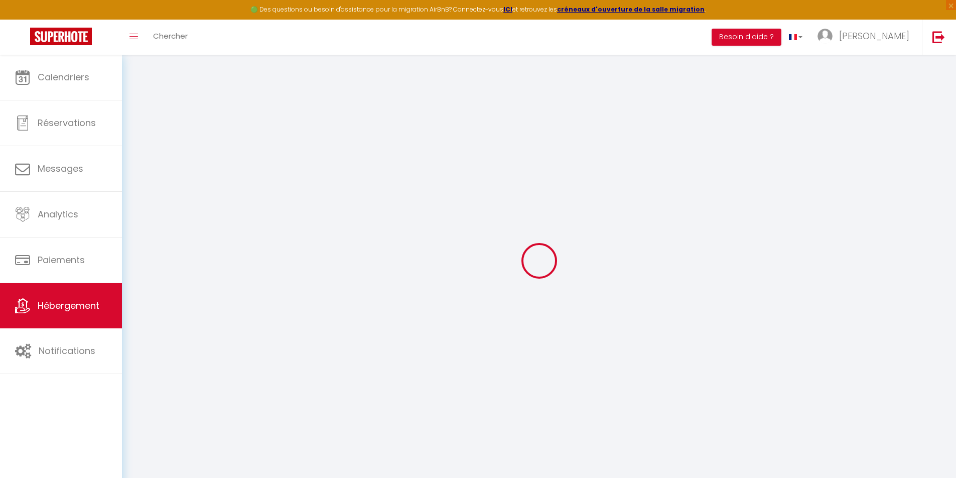
select select
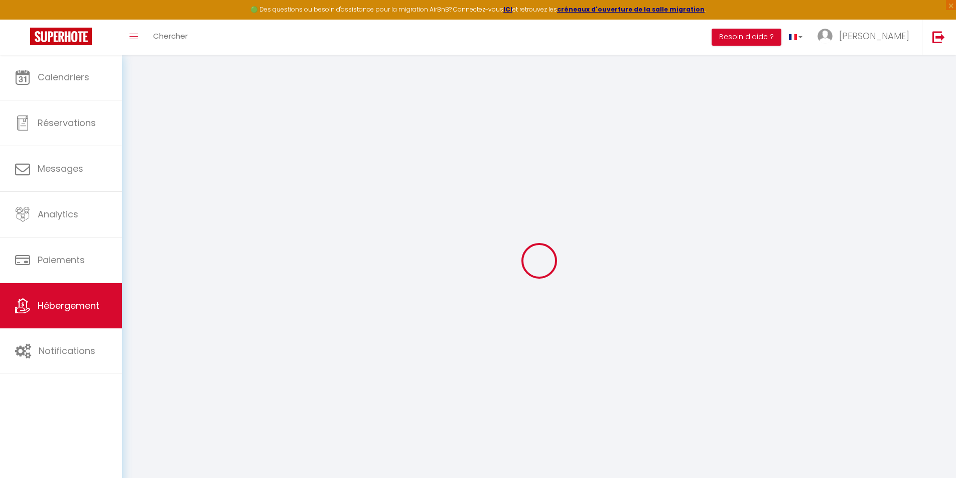
checkbox input "false"
select select
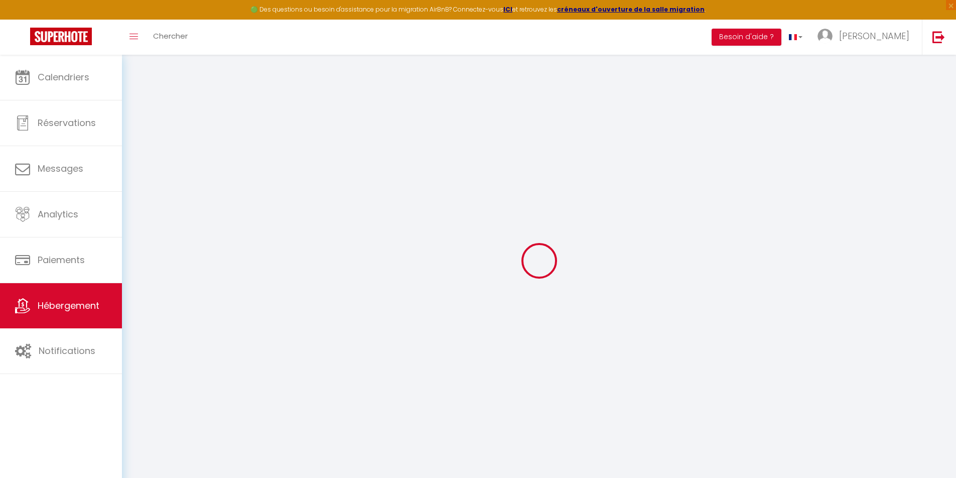
select select
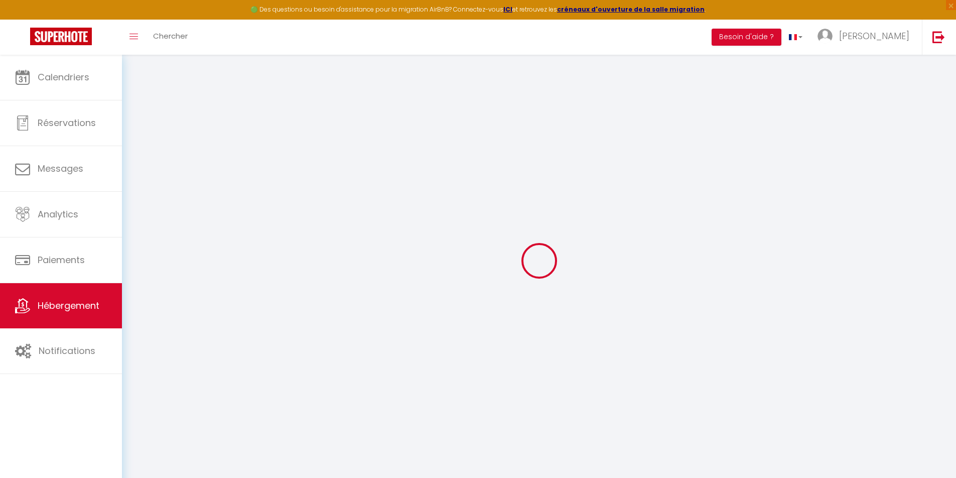
checkbox input "false"
select select "+ 15 %"
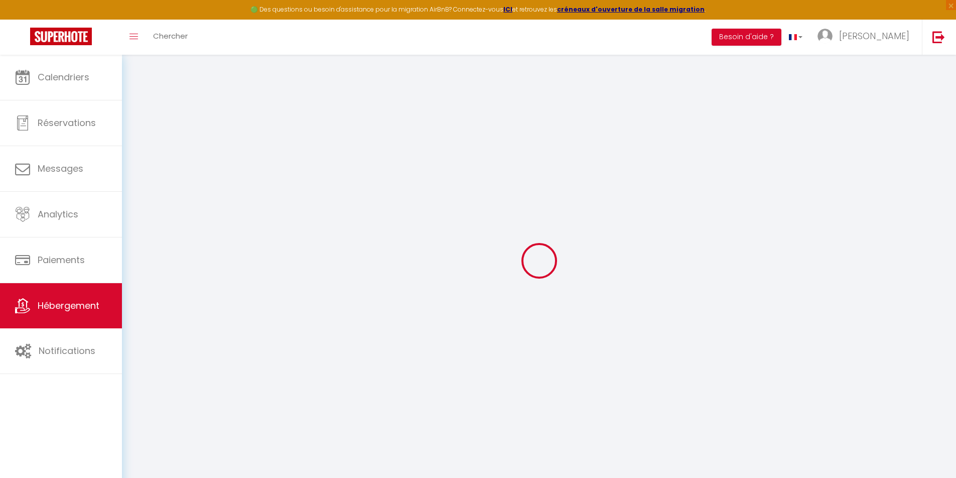
select select "+ 19 %"
select select "+ 15 %"
select select
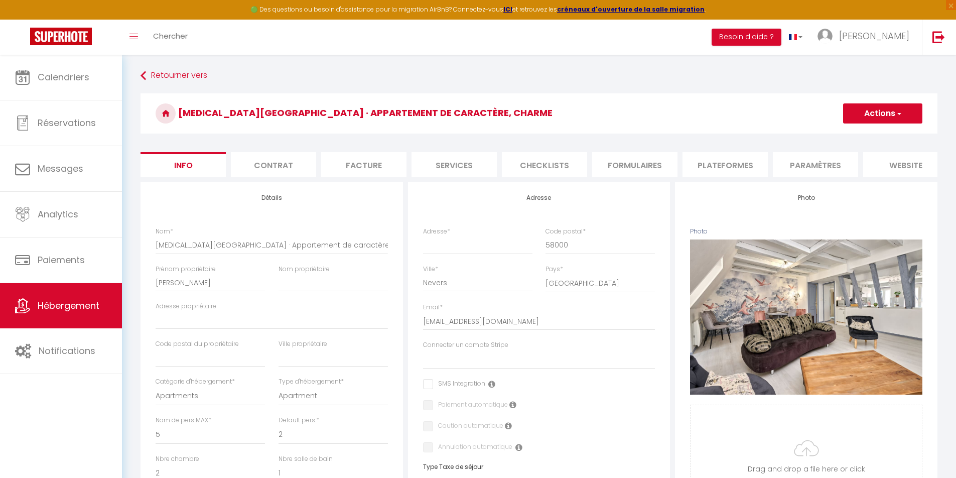
click at [731, 171] on li "Plateformes" at bounding box center [725, 164] width 85 height 25
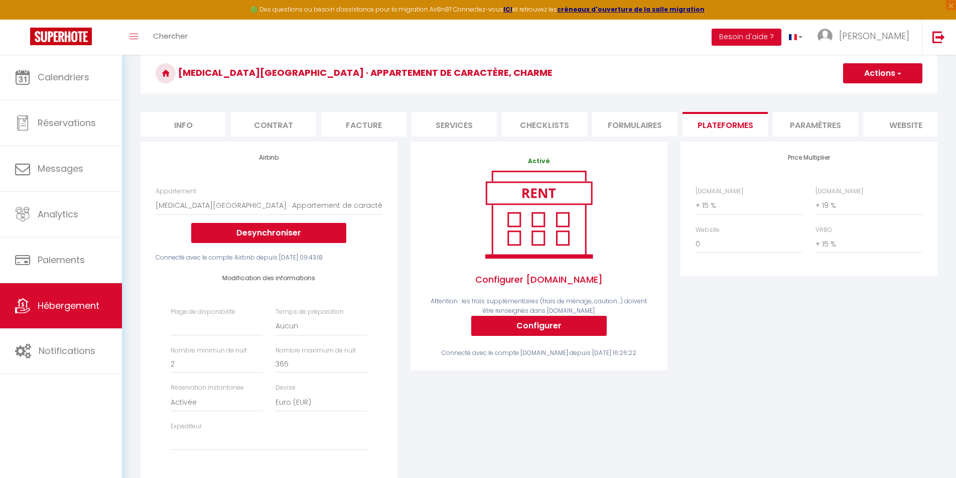
scroll to position [201, 0]
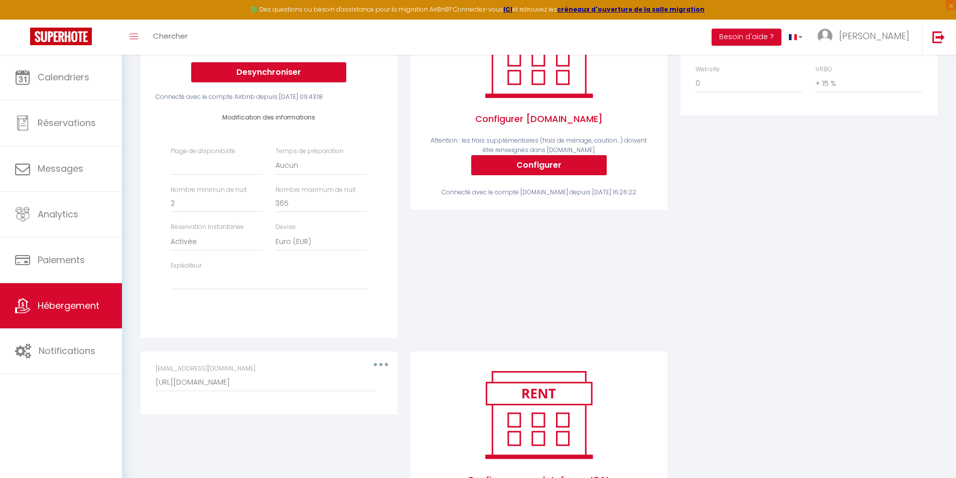
click at [383, 375] on div "[EMAIL_ADDRESS][DOMAIN_NAME] [URL][DOMAIN_NAME]" at bounding box center [269, 383] width 240 height 38
click at [382, 373] on div "[EMAIL_ADDRESS][DOMAIN_NAME] [URL][DOMAIN_NAME]" at bounding box center [269, 378] width 227 height 28
click at [382, 372] on div "[EMAIL_ADDRESS][DOMAIN_NAME] [URL][DOMAIN_NAME]" at bounding box center [269, 378] width 227 height 28
click at [380, 372] on div "[EMAIL_ADDRESS][DOMAIN_NAME] [URL][DOMAIN_NAME]" at bounding box center [269, 378] width 227 height 28
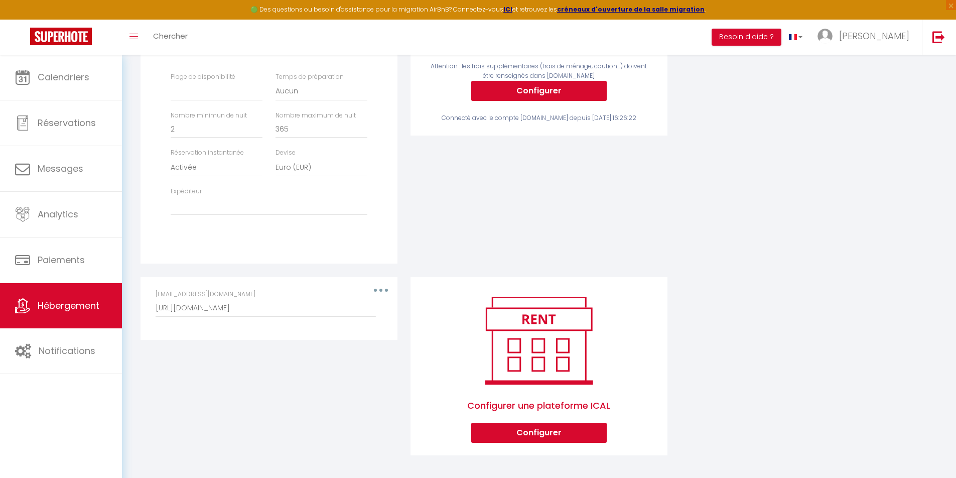
scroll to position [285, 0]
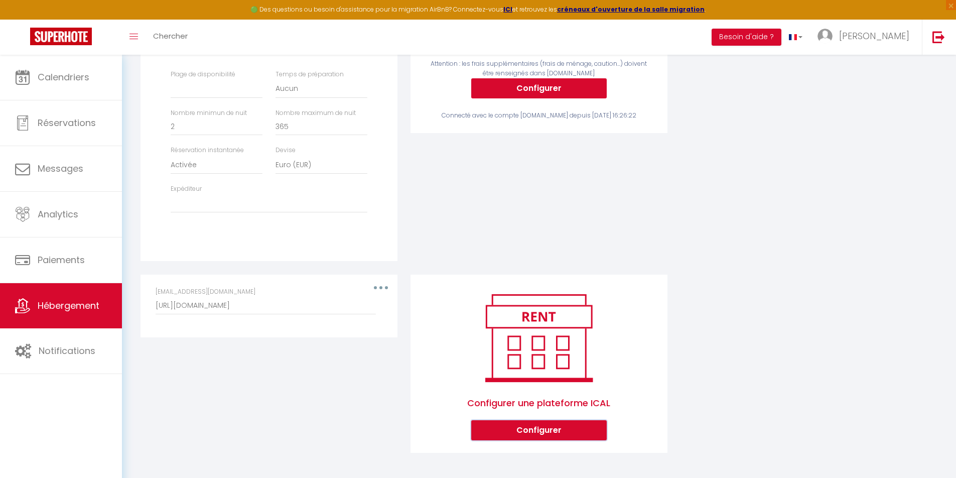
click at [519, 431] on button "Configurer" at bounding box center [539, 430] width 136 height 20
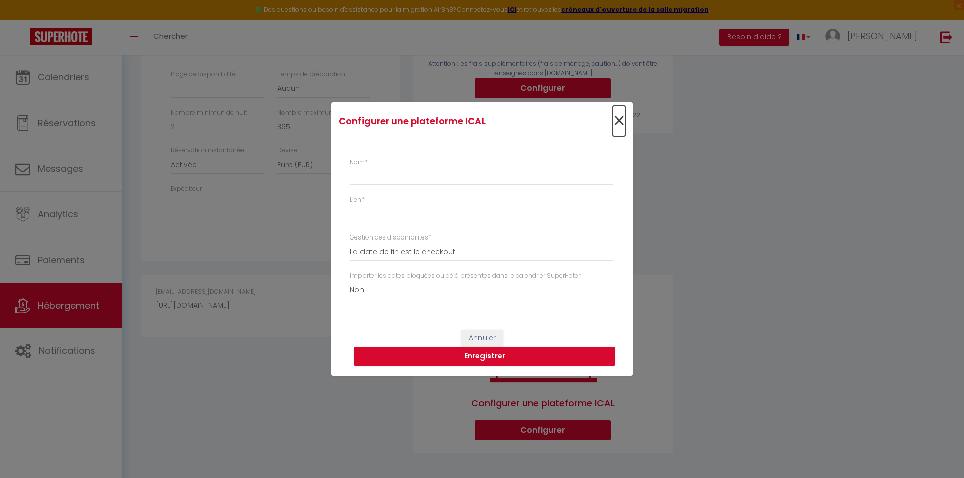
click at [616, 120] on span "×" at bounding box center [618, 121] width 13 height 30
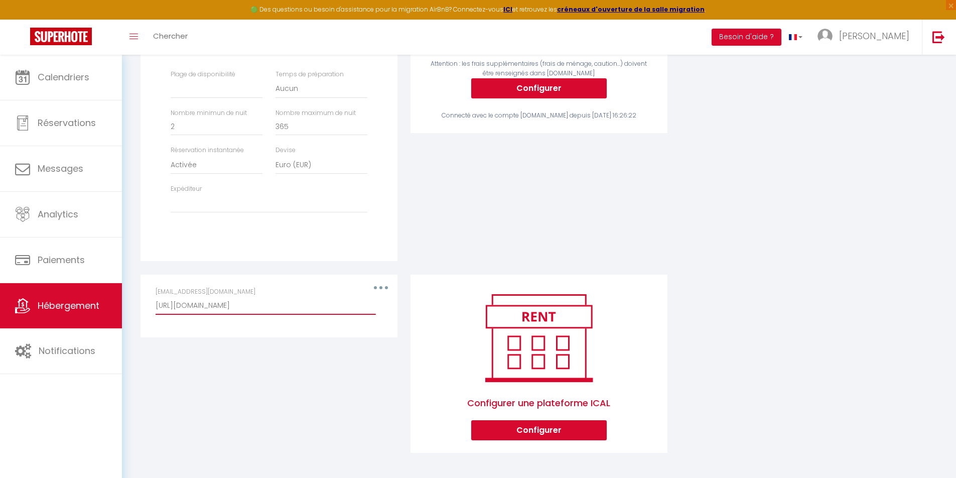
click at [335, 311] on input "[URL][DOMAIN_NAME]" at bounding box center [266, 306] width 220 height 18
drag, startPoint x: 157, startPoint y: 306, endPoint x: 390, endPoint y: 309, distance: 233.9
click at [390, 309] on div "Editer Supprimer [EMAIL_ADDRESS][DOMAIN_NAME] [URL][DOMAIN_NAME]" at bounding box center [269, 306] width 257 height 63
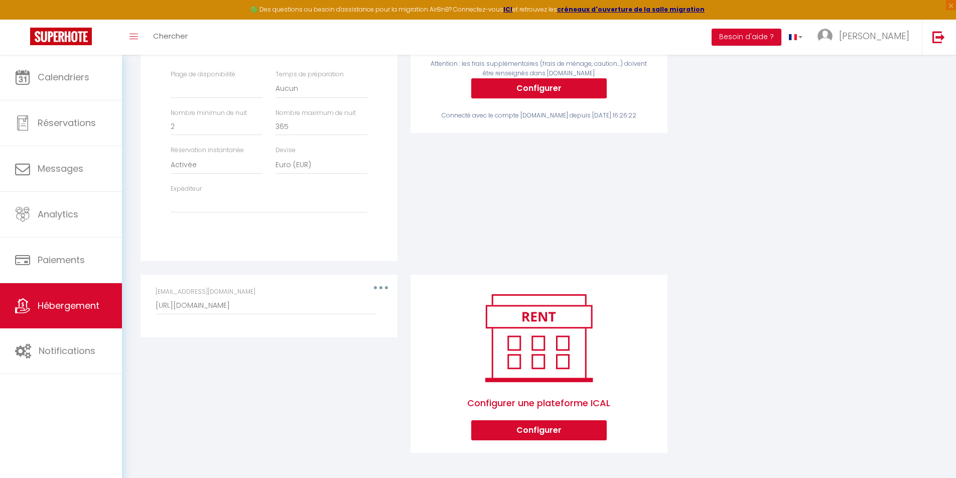
click at [379, 290] on div "[EMAIL_ADDRESS][DOMAIN_NAME] [URL][DOMAIN_NAME]" at bounding box center [269, 301] width 227 height 28
drag, startPoint x: 380, startPoint y: 289, endPoint x: 327, endPoint y: 301, distance: 54.5
click at [327, 301] on input "[URL][DOMAIN_NAME]" at bounding box center [266, 306] width 220 height 18
drag, startPoint x: 155, startPoint y: 305, endPoint x: 367, endPoint y: 312, distance: 212.9
click at [366, 313] on div "[EMAIL_ADDRESS][DOMAIN_NAME] [URL][DOMAIN_NAME]" at bounding box center [269, 306] width 240 height 38
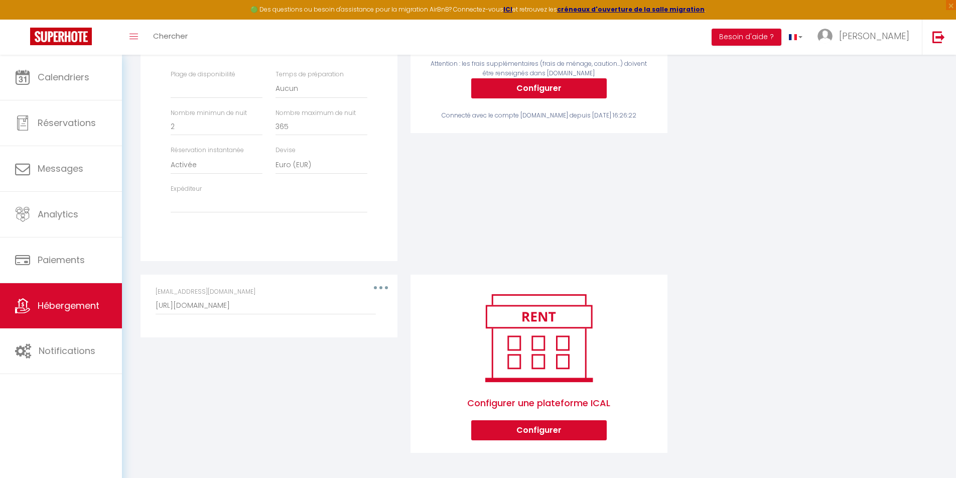
drag, startPoint x: 376, startPoint y: 305, endPoint x: 189, endPoint y: 313, distance: 186.9
click at [192, 314] on div "[EMAIL_ADDRESS][DOMAIN_NAME] [URL][DOMAIN_NAME]" at bounding box center [269, 301] width 227 height 28
click at [180, 308] on input "[URL][DOMAIN_NAME]" at bounding box center [266, 306] width 220 height 18
click at [192, 313] on input "[URL][DOMAIN_NAME]" at bounding box center [266, 306] width 220 height 18
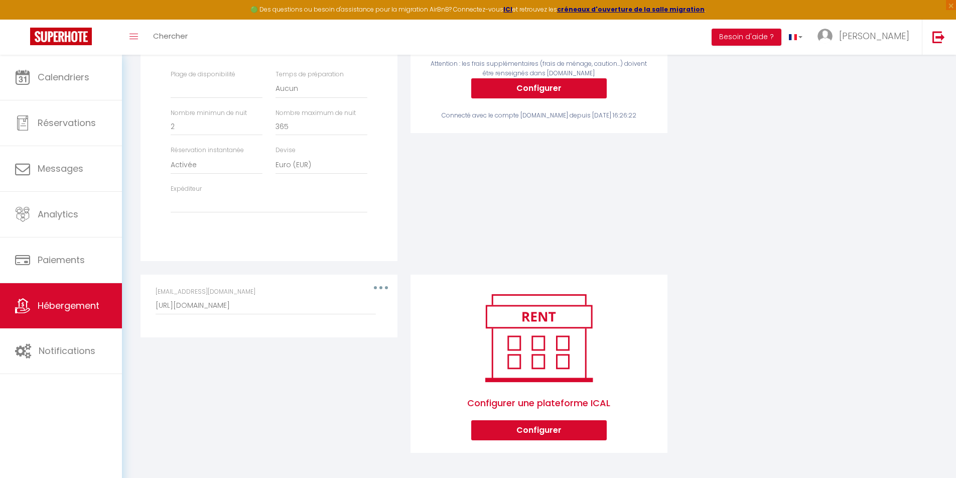
click at [155, 307] on div "[EMAIL_ADDRESS][DOMAIN_NAME] [URL][DOMAIN_NAME]" at bounding box center [269, 306] width 240 height 38
drag, startPoint x: 156, startPoint y: 306, endPoint x: 391, endPoint y: 310, distance: 235.4
click at [391, 310] on div "Editer Supprimer [EMAIL_ADDRESS][DOMAIN_NAME] [URL][DOMAIN_NAME]" at bounding box center [269, 306] width 257 height 63
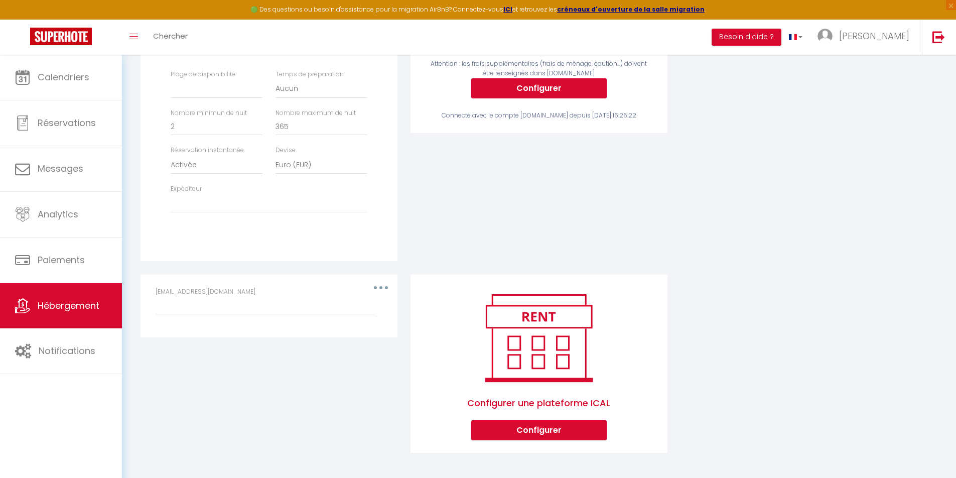
click at [370, 347] on div "Editer Supprimer [EMAIL_ADDRESS][DOMAIN_NAME]" at bounding box center [269, 371] width 270 height 192
click at [366, 316] on div "[EMAIL_ADDRESS][DOMAIN_NAME]" at bounding box center [269, 306] width 240 height 38
click at [360, 320] on div "[EMAIL_ADDRESS][DOMAIN_NAME]" at bounding box center [269, 306] width 240 height 38
drag, startPoint x: 358, startPoint y: 327, endPoint x: 321, endPoint y: 324, distance: 37.2
click at [321, 324] on div "[EMAIL_ADDRESS][DOMAIN_NAME]" at bounding box center [269, 306] width 240 height 38
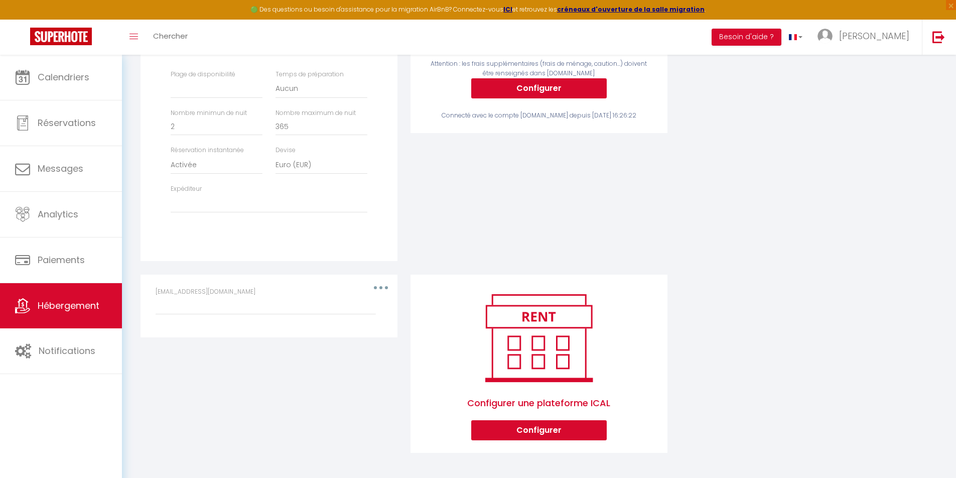
drag, startPoint x: 216, startPoint y: 300, endPoint x: 196, endPoint y: 293, distance: 20.8
drag, startPoint x: 196, startPoint y: 293, endPoint x: 203, endPoint y: 330, distance: 37.8
click at [203, 330] on div "Editer Supprimer [EMAIL_ADDRESS][DOMAIN_NAME]" at bounding box center [269, 306] width 257 height 63
drag, startPoint x: 178, startPoint y: 327, endPoint x: 379, endPoint y: 288, distance: 205.0
click at [379, 288] on div "[EMAIL_ADDRESS][DOMAIN_NAME]" at bounding box center [269, 301] width 227 height 28
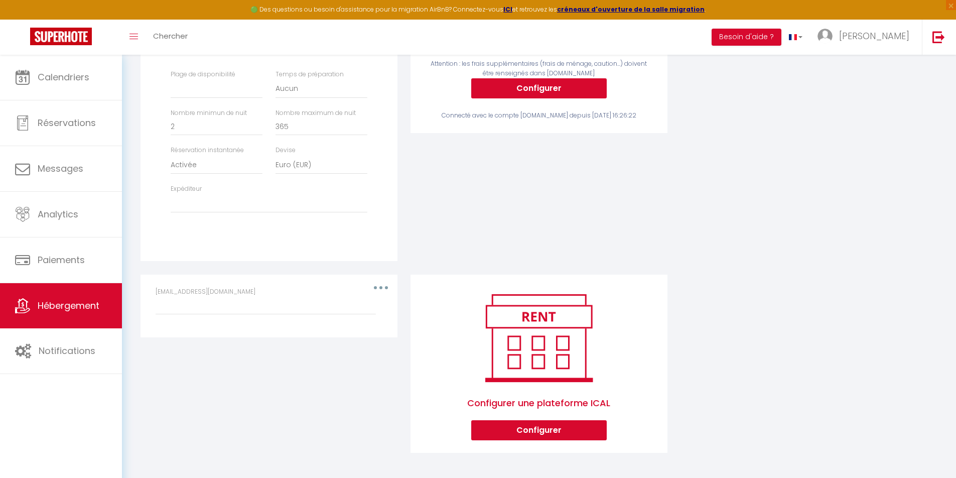
click at [381, 287] on div "[EMAIL_ADDRESS][DOMAIN_NAME]" at bounding box center [269, 301] width 227 height 28
click at [318, 310] on input "[EMAIL_ADDRESS][DOMAIN_NAME]" at bounding box center [266, 306] width 220 height 18
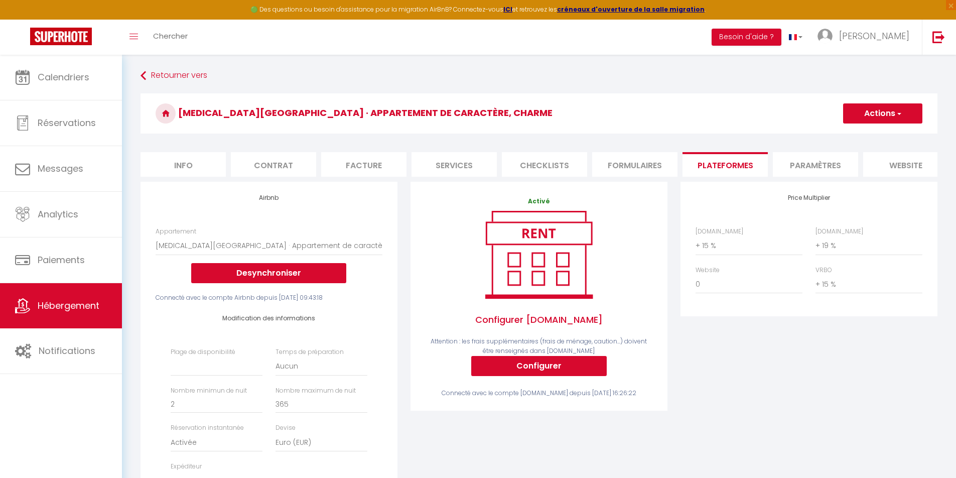
click at [888, 117] on button "Actions" at bounding box center [882, 113] width 79 height 20
click at [881, 139] on link "Enregistrer" at bounding box center [882, 135] width 79 height 13
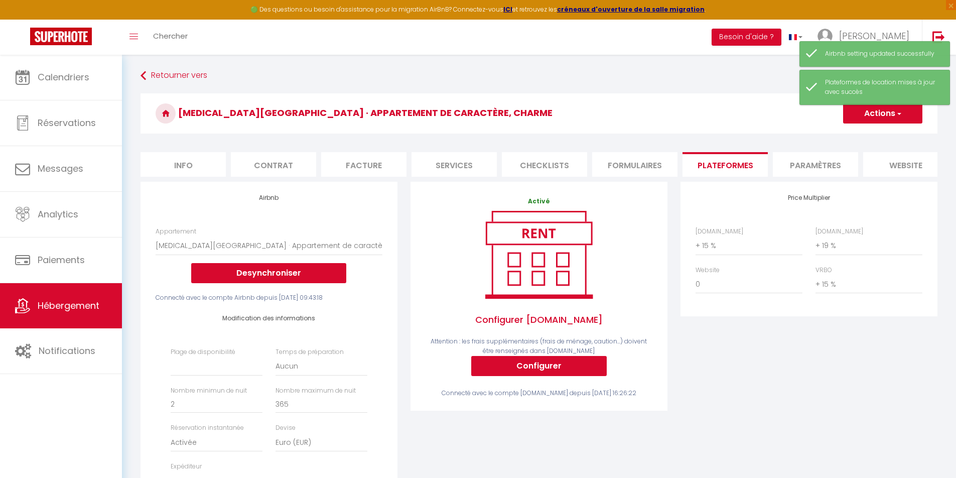
click at [721, 168] on li "Plateformes" at bounding box center [725, 164] width 85 height 25
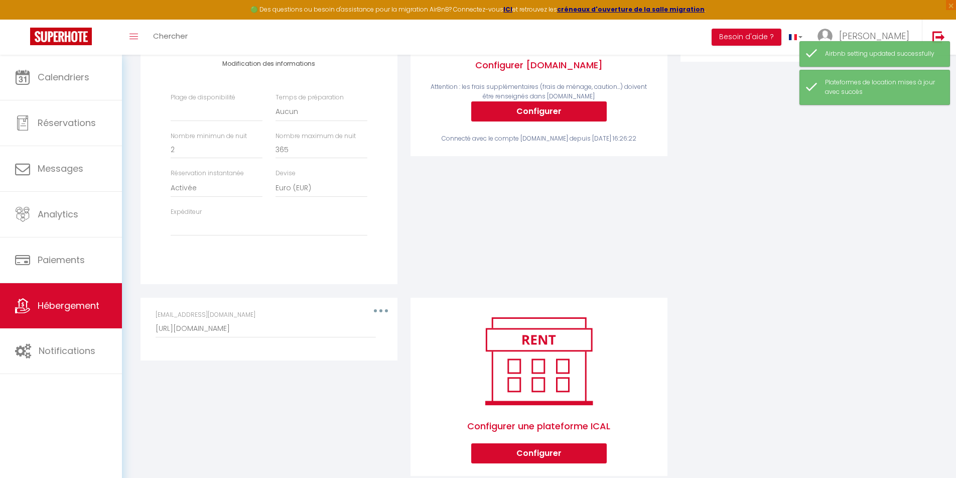
scroll to position [285, 0]
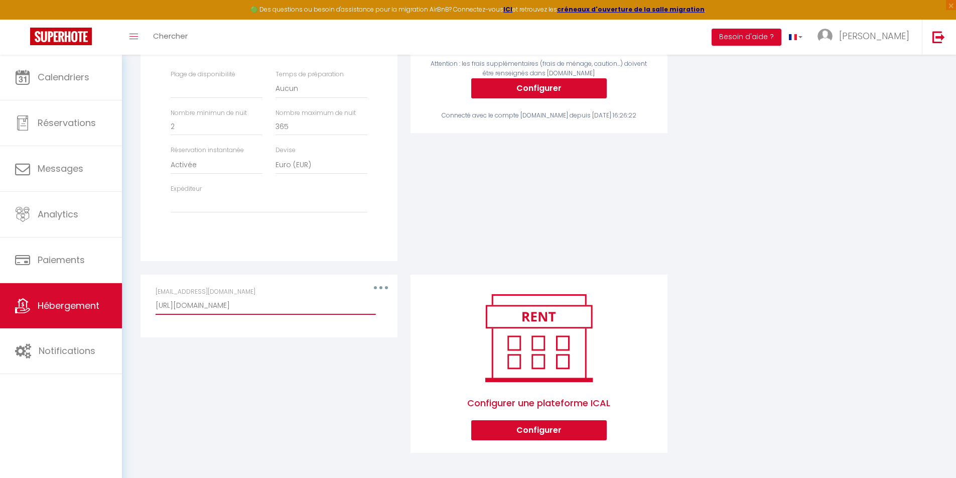
click at [216, 307] on input "[URL][DOMAIN_NAME]" at bounding box center [266, 306] width 220 height 18
click at [381, 288] on div "[EMAIL_ADDRESS][DOMAIN_NAME] [URL][DOMAIN_NAME]" at bounding box center [269, 301] width 227 height 28
drag, startPoint x: 273, startPoint y: 324, endPoint x: 268, endPoint y: 331, distance: 9.0
drag, startPoint x: 268, startPoint y: 331, endPoint x: 231, endPoint y: 334, distance: 36.7
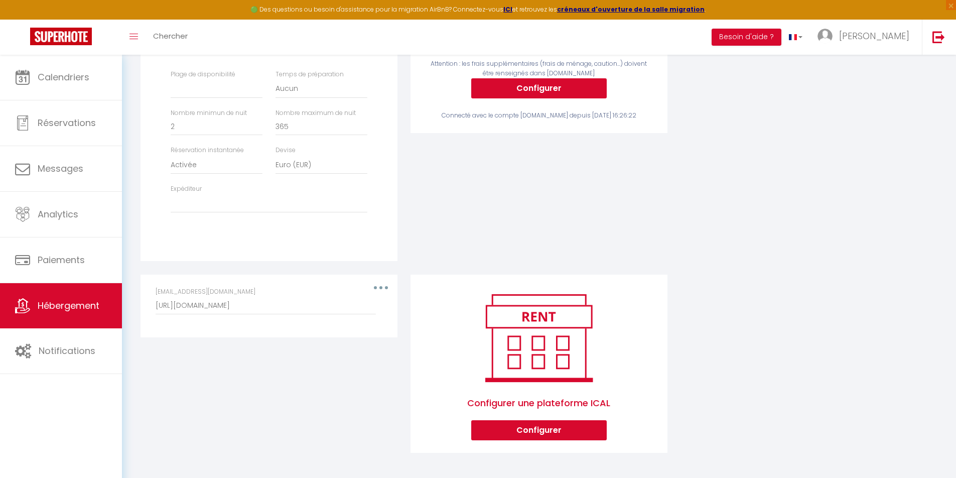
drag, startPoint x: 231, startPoint y: 334, endPoint x: 177, endPoint y: 321, distance: 56.2
drag, startPoint x: 177, startPoint y: 321, endPoint x: 270, endPoint y: 398, distance: 121.5
click at [270, 398] on div "Editer Supprimer [EMAIL_ADDRESS][DOMAIN_NAME] [URL][DOMAIN_NAME]" at bounding box center [269, 371] width 270 height 192
click at [382, 287] on div "[EMAIL_ADDRESS][DOMAIN_NAME] [URL][DOMAIN_NAME]" at bounding box center [269, 306] width 240 height 38
